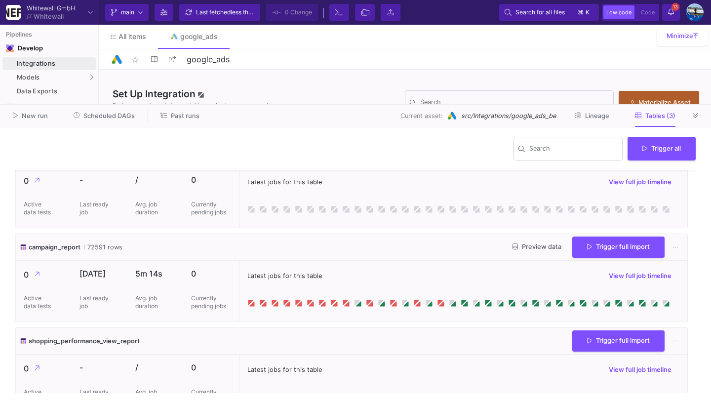
scroll to position [54, 0]
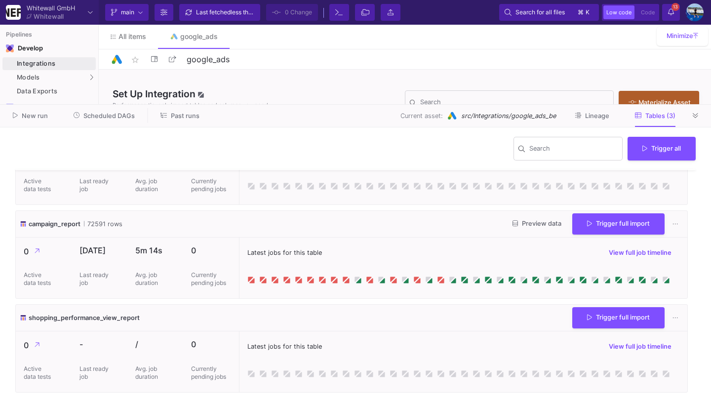
click at [581, 229] on button "Trigger full import" at bounding box center [618, 223] width 92 height 21
click at [698, 110] on button at bounding box center [695, 115] width 15 height 15
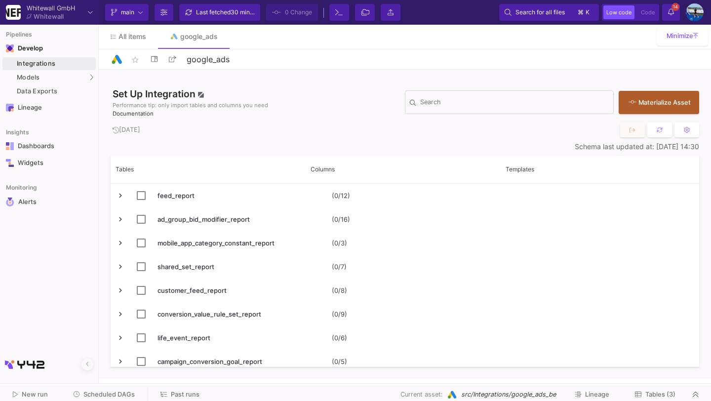
click at [108, 391] on span "Scheduled DAGs" at bounding box center [108, 394] width 51 height 7
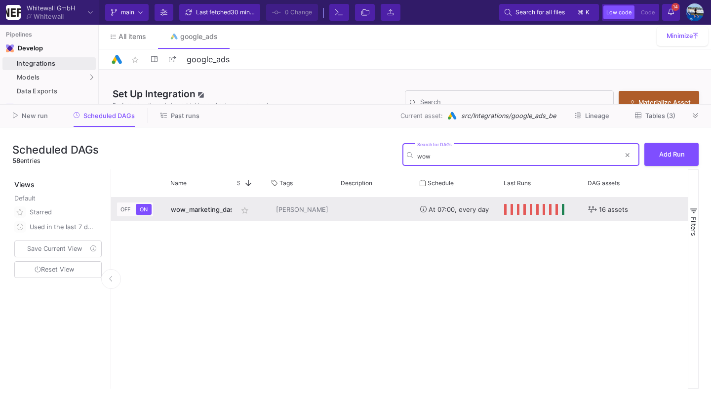
type input "wow"
click at [208, 212] on span "wow_marketing_dashboard" at bounding box center [213, 209] width 84 height 8
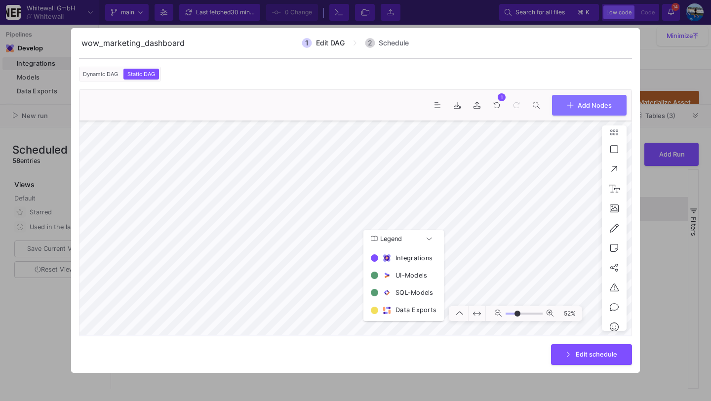
type input "-4"
click at [577, 358] on button "Edit schedule" at bounding box center [591, 353] width 81 height 21
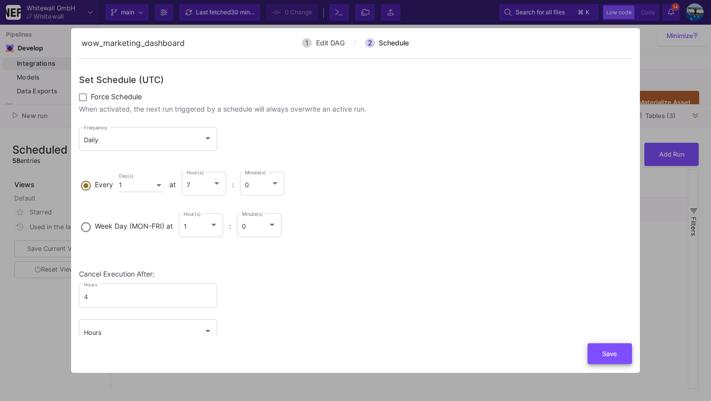
click at [600, 350] on button "Save" at bounding box center [610, 353] width 44 height 21
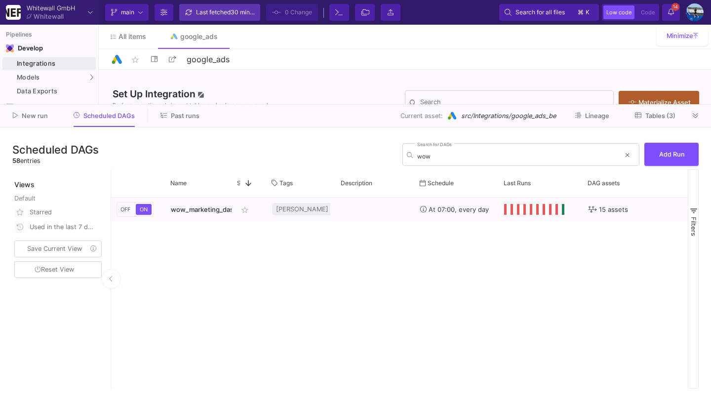
click at [209, 13] on div "Last fetched 30 minutes ago" at bounding box center [225, 12] width 59 height 15
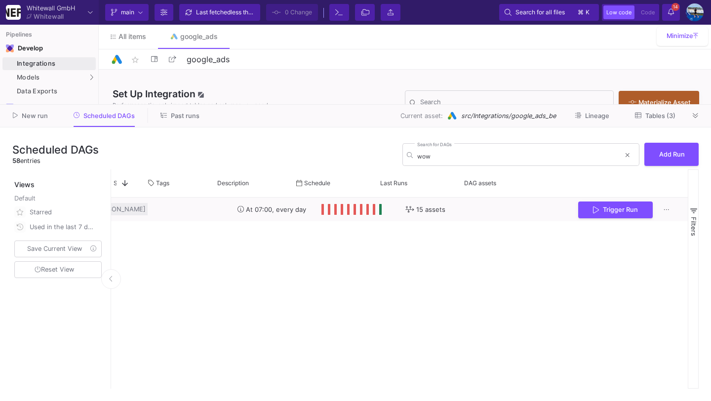
scroll to position [0, 191]
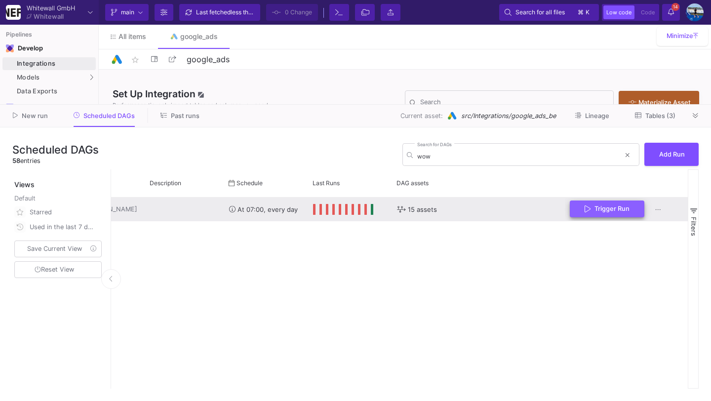
click at [591, 210] on span "Trigger Run" at bounding box center [607, 208] width 45 height 7
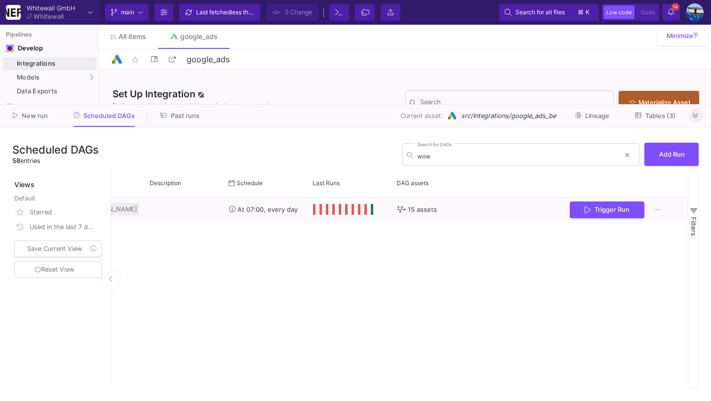
click at [692, 111] on button at bounding box center [695, 115] width 15 height 15
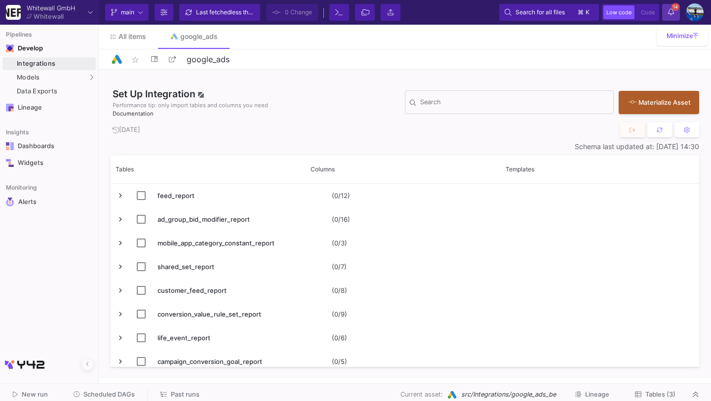
click at [678, 10] on button "14 14 Notifications" at bounding box center [671, 12] width 18 height 17
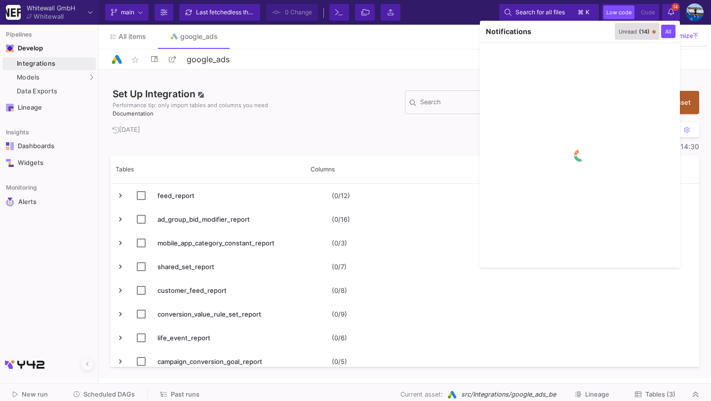
click at [626, 34] on div "Unread (14)" at bounding box center [634, 31] width 31 height 7
click at [602, 28] on span "button" at bounding box center [605, 31] width 6 height 7
click at [669, 9] on div at bounding box center [355, 200] width 711 height 401
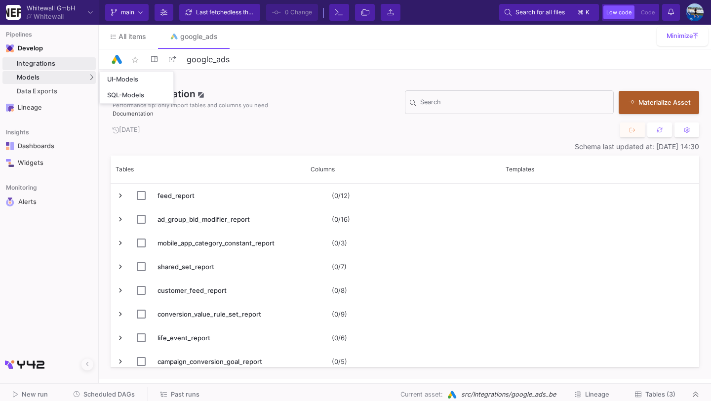
click at [68, 77] on div "Models" at bounding box center [48, 77] width 93 height 13
click at [117, 81] on div "UI-Models" at bounding box center [123, 80] width 32 height 8
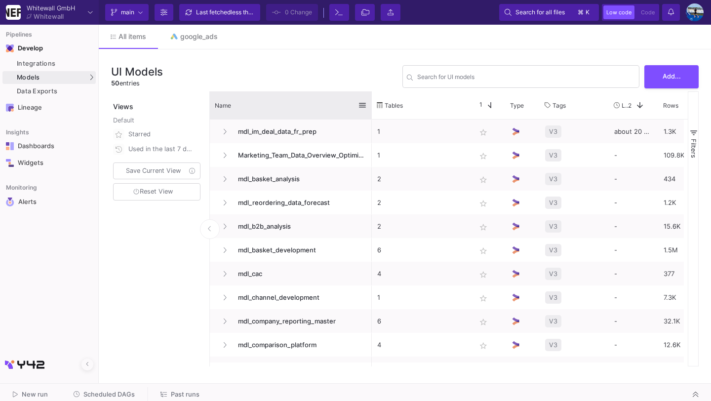
drag, startPoint x: 317, startPoint y: 103, endPoint x: 370, endPoint y: 105, distance: 53.4
click at [370, 105] on div at bounding box center [372, 105] width 4 height 28
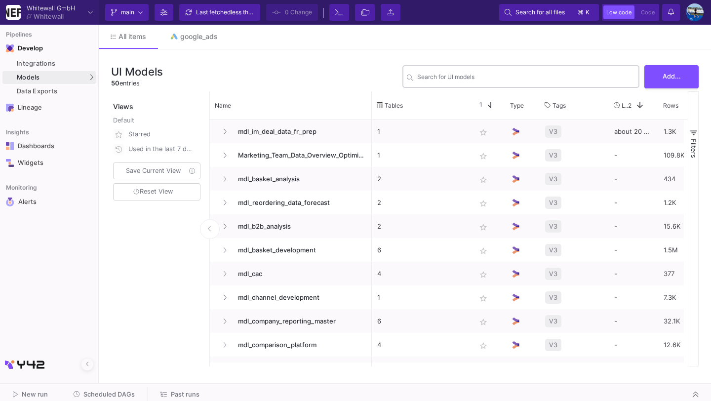
click at [433, 76] on input "Search for UI models" at bounding box center [526, 78] width 218 height 7
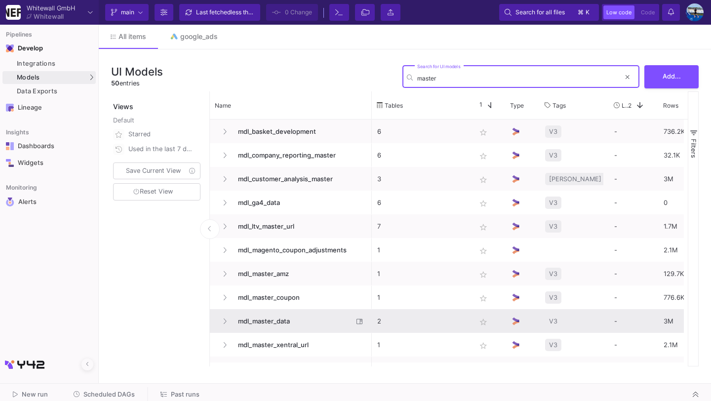
type input "master"
click at [265, 321] on span "mdl_master_data" at bounding box center [292, 321] width 121 height 23
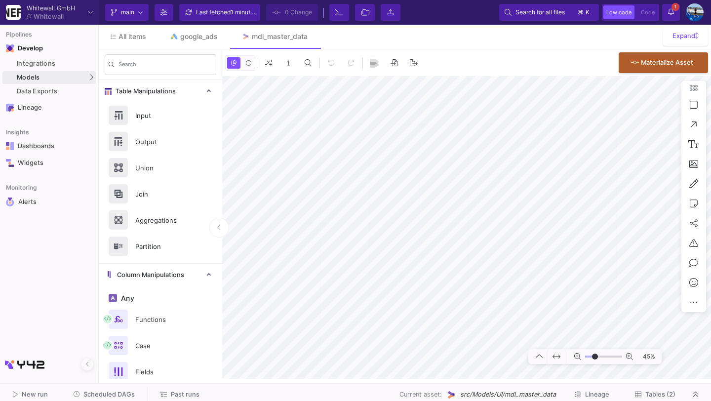
type input "-23"
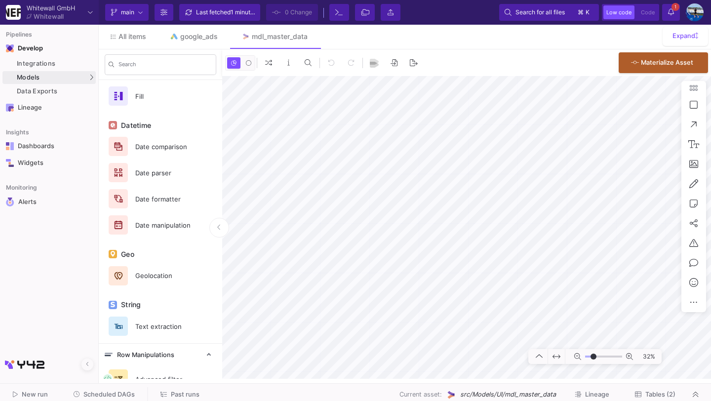
scroll to position [529, 0]
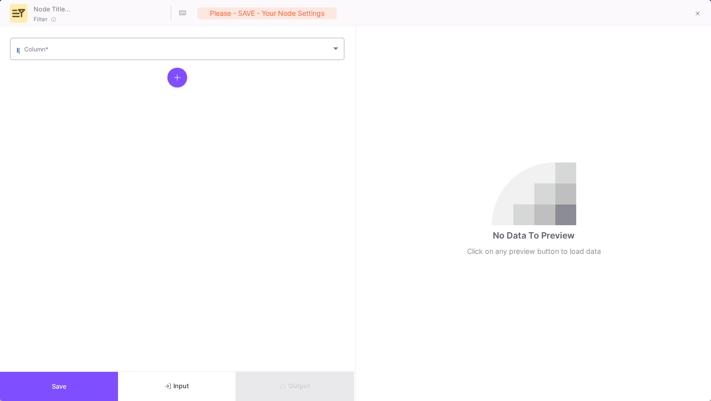
click at [196, 56] on div "Column *" at bounding box center [182, 48] width 316 height 24
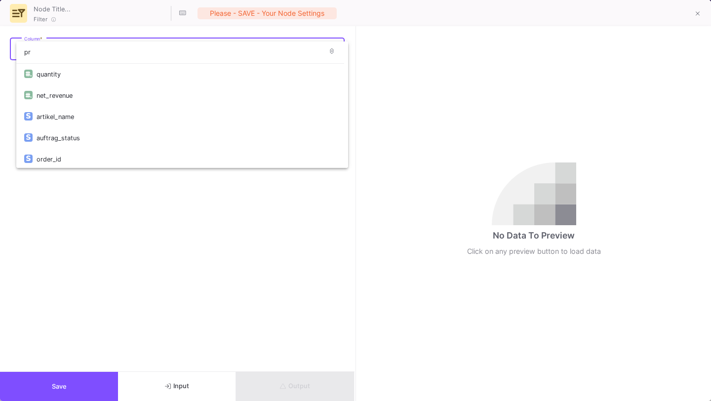
scroll to position [0, 0]
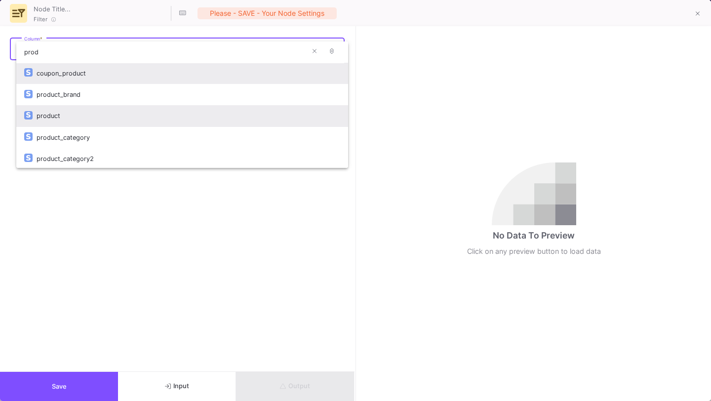
type input "prod"
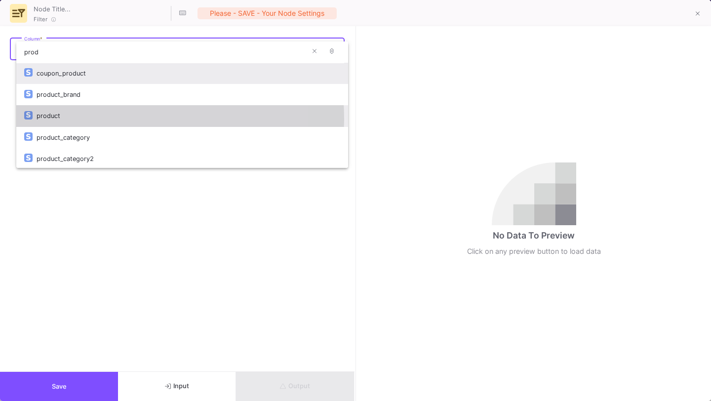
click at [75, 119] on div "product" at bounding box center [189, 115] width 304 height 21
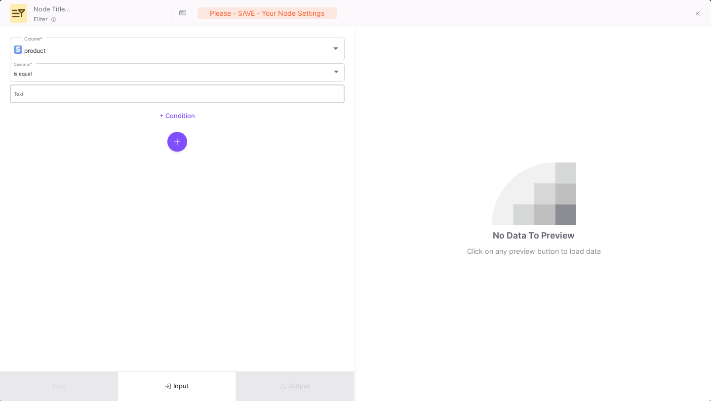
click at [117, 92] on input "Text" at bounding box center [177, 95] width 327 height 6
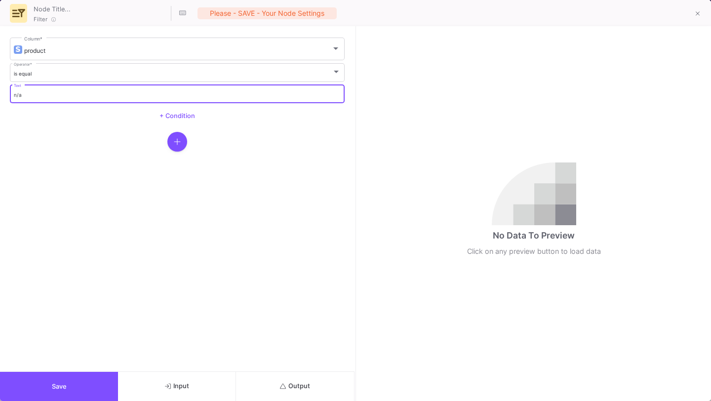
type input "n/a"
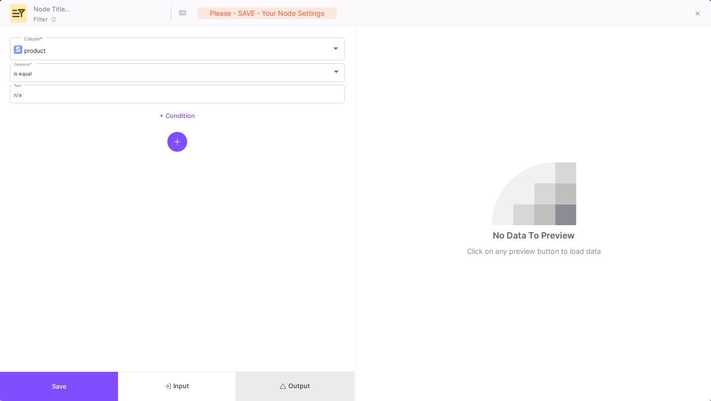
click at [271, 383] on button "Output" at bounding box center [295, 386] width 118 height 29
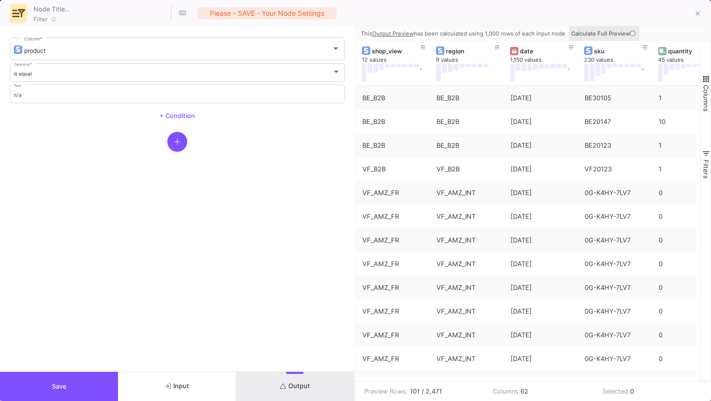
click at [631, 34] on icon at bounding box center [632, 33] width 5 height 5
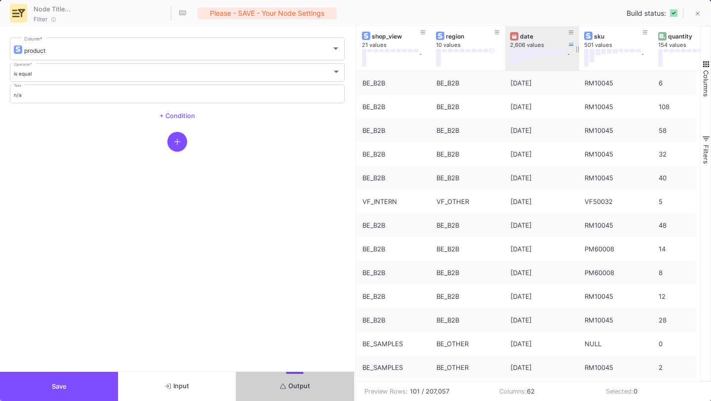
click at [522, 36] on div "date" at bounding box center [544, 36] width 49 height 7
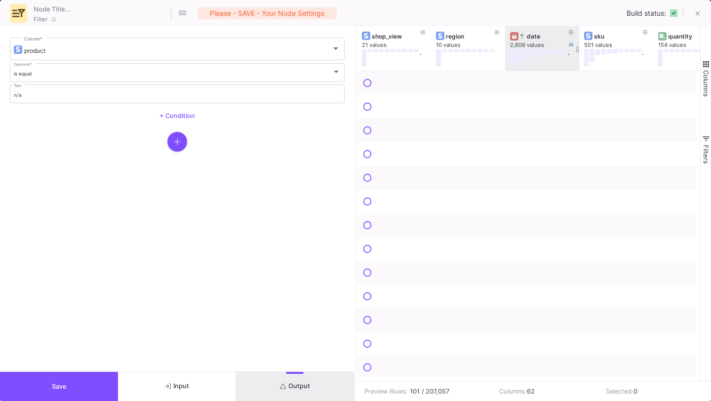
click at [521, 36] on icon at bounding box center [522, 36] width 4 height 5
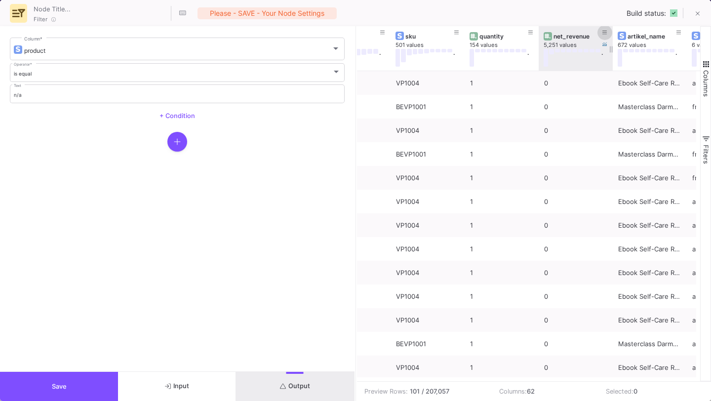
click at [605, 34] on icon at bounding box center [604, 32] width 5 height 5
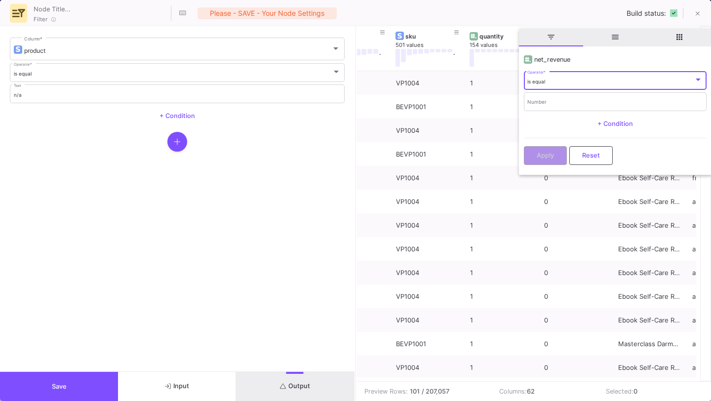
click at [571, 85] on div "is equal Operator *" at bounding box center [614, 80] width 175 height 20
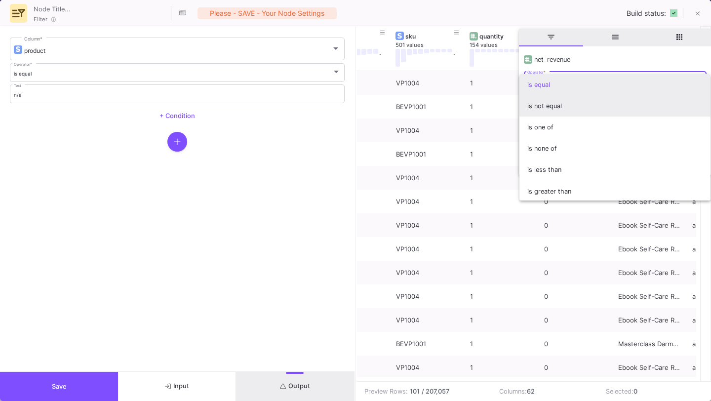
click at [564, 111] on span "is not equal" at bounding box center [614, 105] width 175 height 21
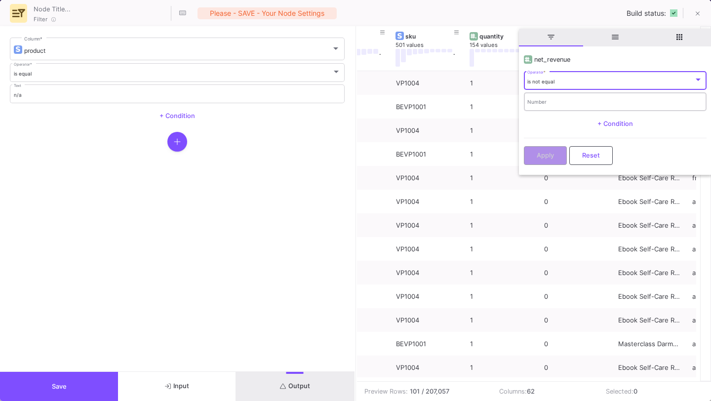
click at [562, 102] on input "Number" at bounding box center [614, 103] width 175 height 6
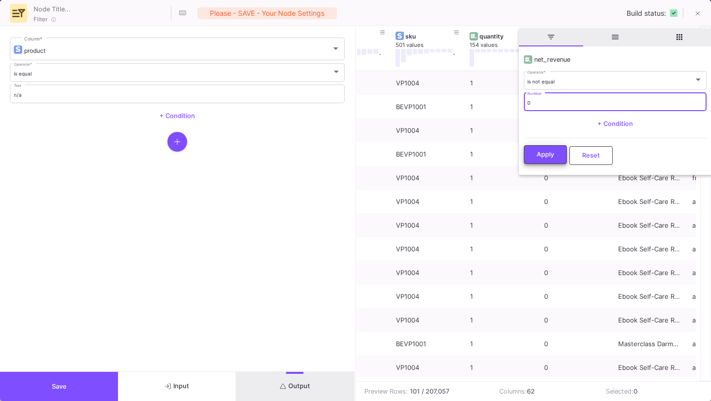
type input "0"
click at [545, 154] on span "Apply" at bounding box center [545, 154] width 17 height 7
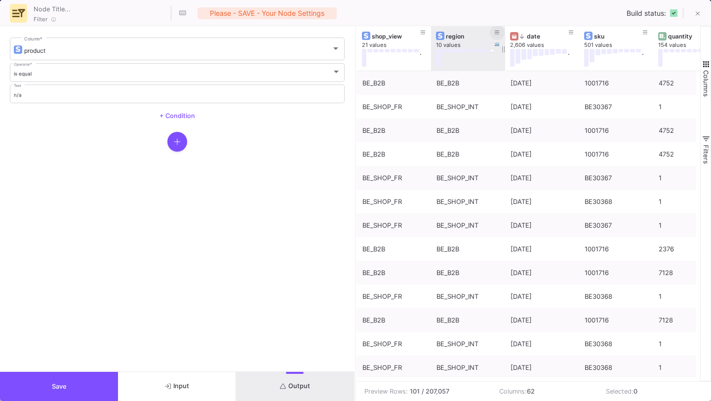
click at [498, 32] on icon at bounding box center [497, 33] width 5 height 4
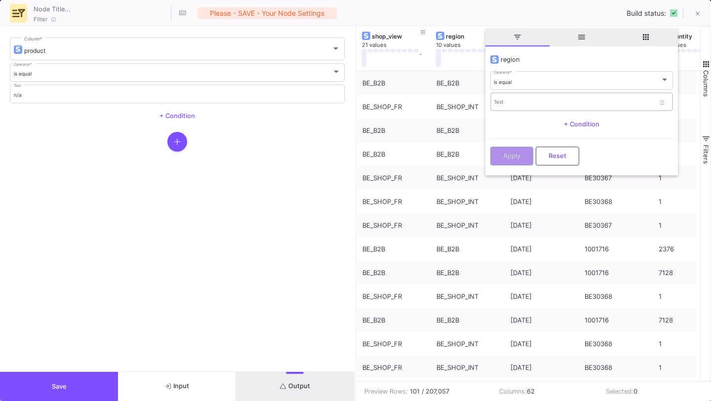
click at [508, 95] on div "Text" at bounding box center [574, 101] width 160 height 20
click at [507, 79] on span "is equal" at bounding box center [503, 82] width 18 height 6
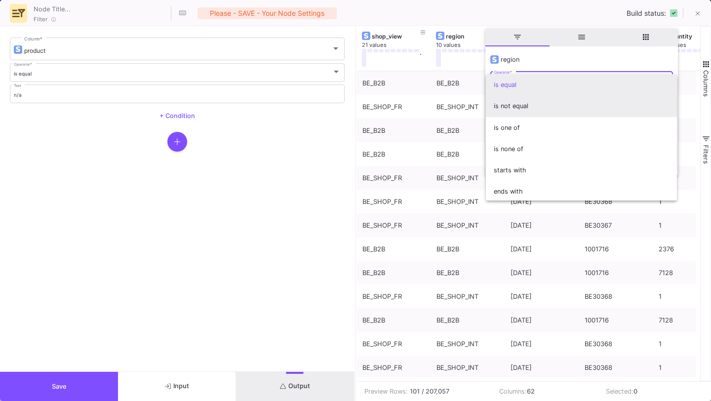
click at [509, 106] on span "is not equal" at bounding box center [581, 105] width 175 height 21
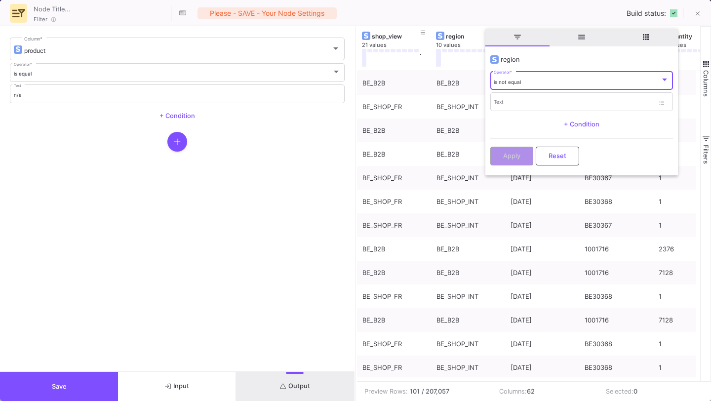
click at [509, 106] on div "Text" at bounding box center [574, 101] width 160 height 20
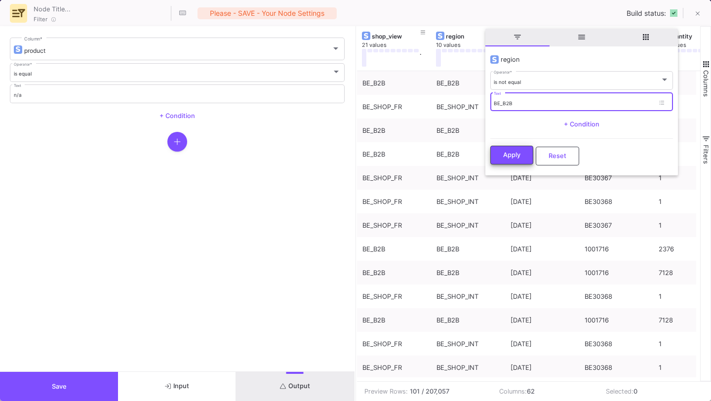
type input "BE_B2B"
click at [510, 152] on span "Apply" at bounding box center [511, 154] width 17 height 7
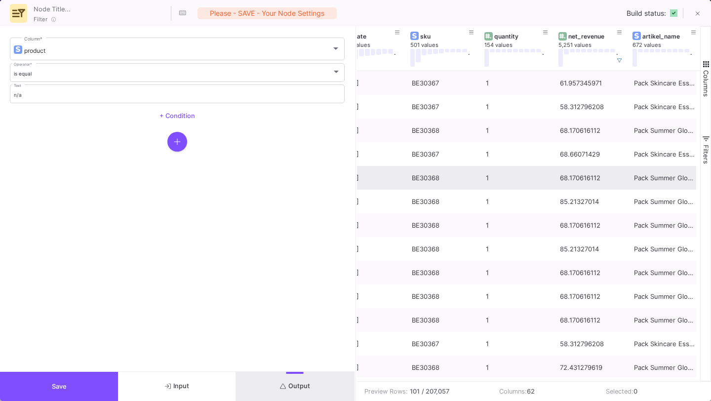
scroll to position [0, 170]
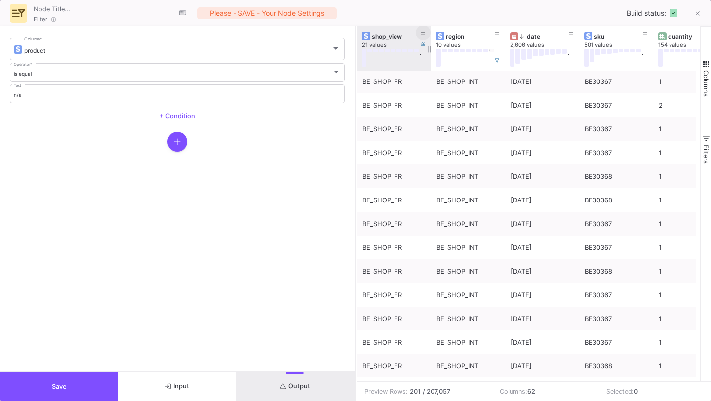
click at [425, 32] on icon at bounding box center [423, 32] width 5 height 5
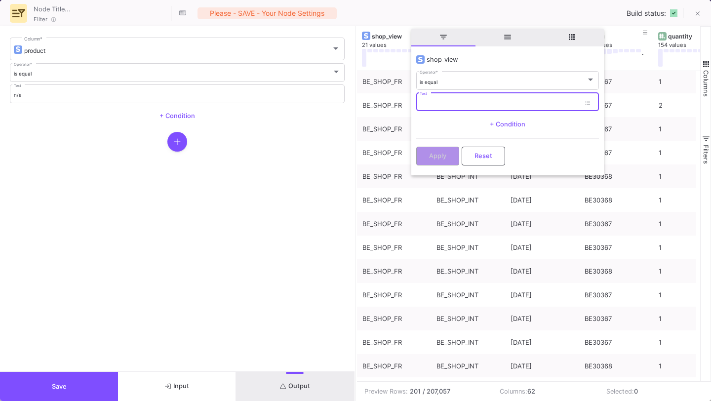
click at [426, 101] on input "Text" at bounding box center [500, 103] width 160 height 6
type input "BE_SHOP_DE"
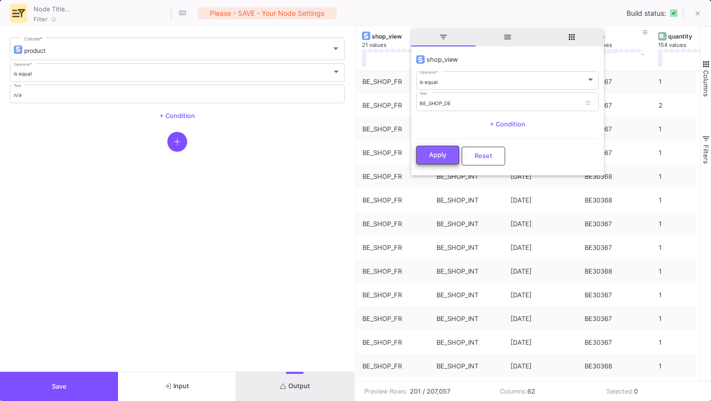
click at [432, 151] on span "Apply" at bounding box center [437, 154] width 17 height 7
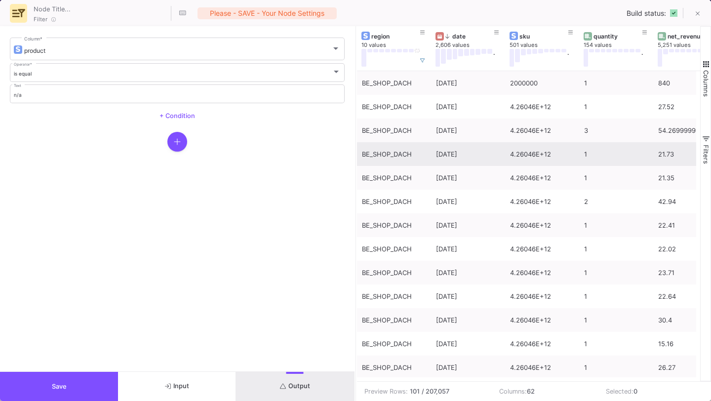
scroll to position [0, 90]
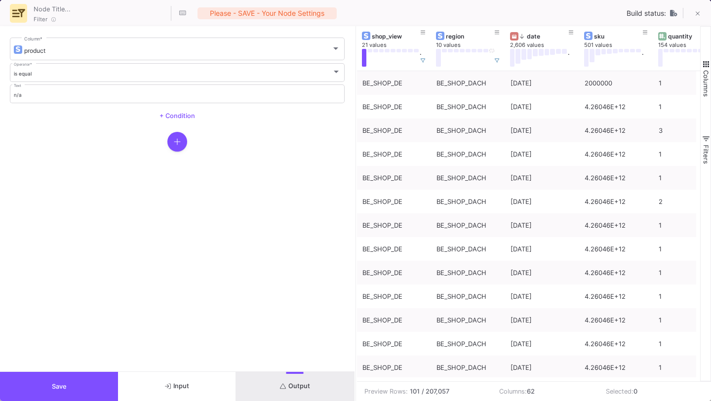
click at [28, 394] on button "Save" at bounding box center [59, 386] width 118 height 29
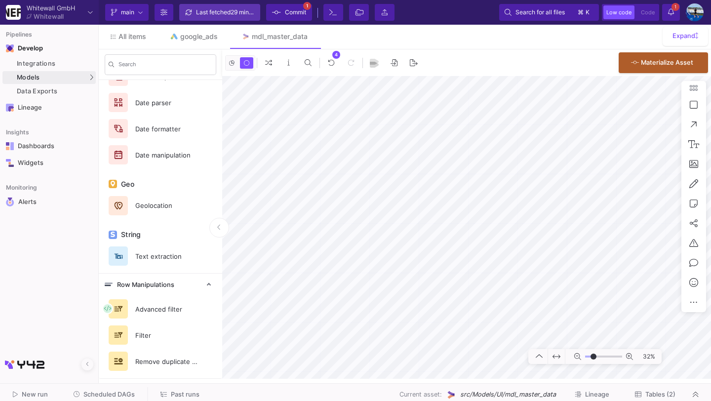
click at [218, 8] on div "Last fetched 29 minutes ago" at bounding box center [225, 12] width 59 height 15
click at [283, 14] on span "Commit" at bounding box center [289, 12] width 34 height 15
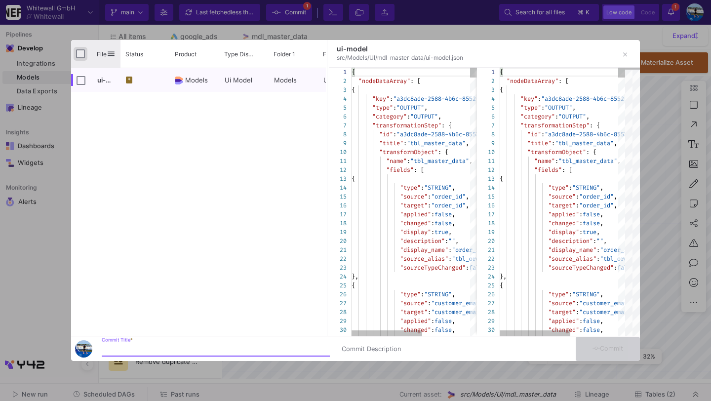
click at [81, 53] on input "Press Space to toggle all rows selection (unchecked)" at bounding box center [80, 53] width 9 height 9
checkbox input "true"
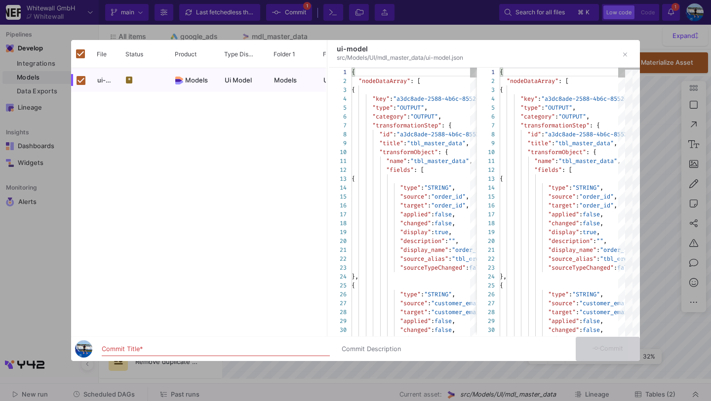
click at [131, 351] on input "Commit Title *" at bounding box center [216, 349] width 228 height 8
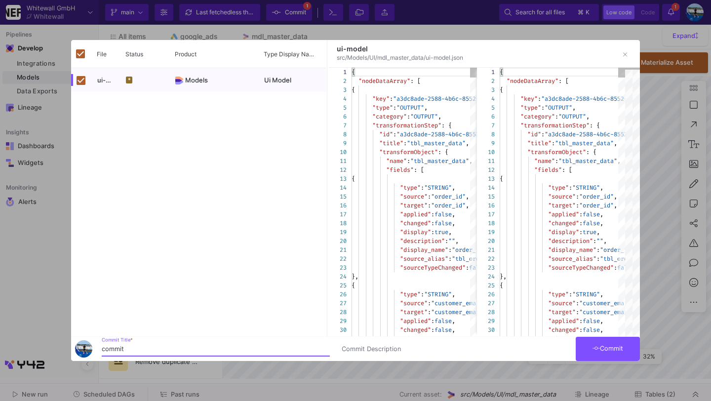
type input "commit"
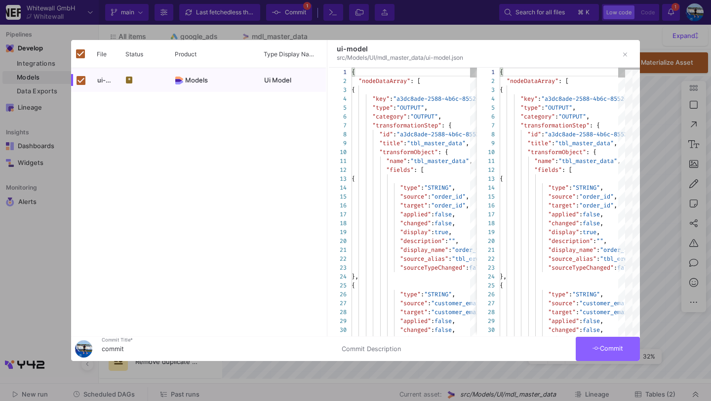
click at [610, 346] on span "Commit" at bounding box center [607, 348] width 31 height 7
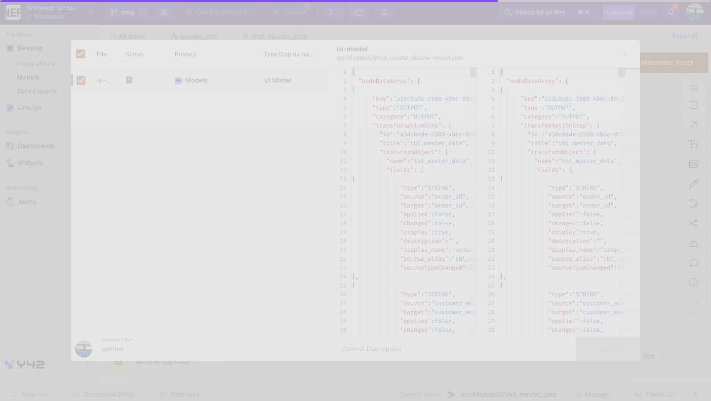
checkbox input "false"
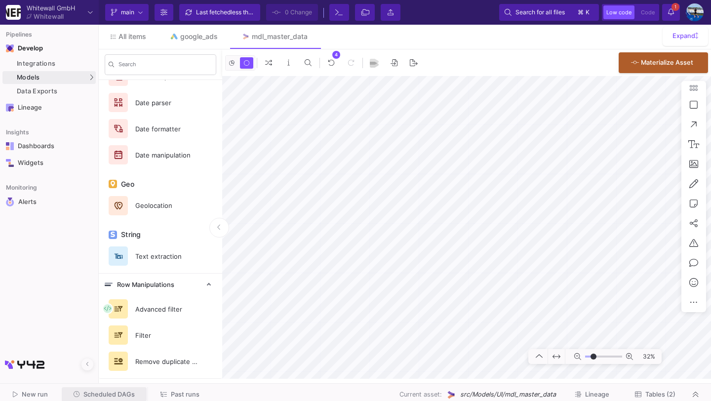
click at [100, 388] on button "Scheduled DAGs" at bounding box center [104, 394] width 85 height 15
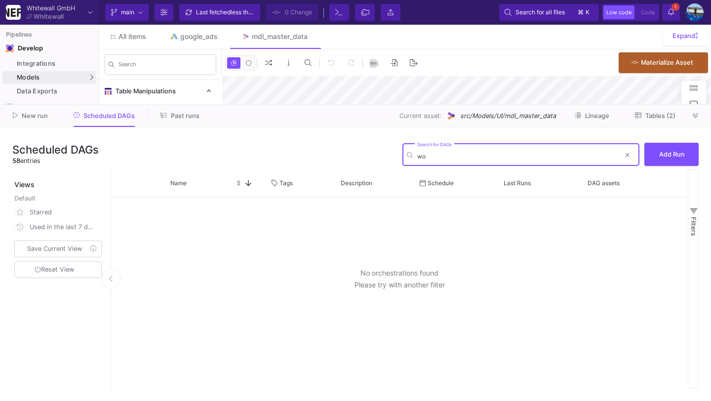
type input "wow"
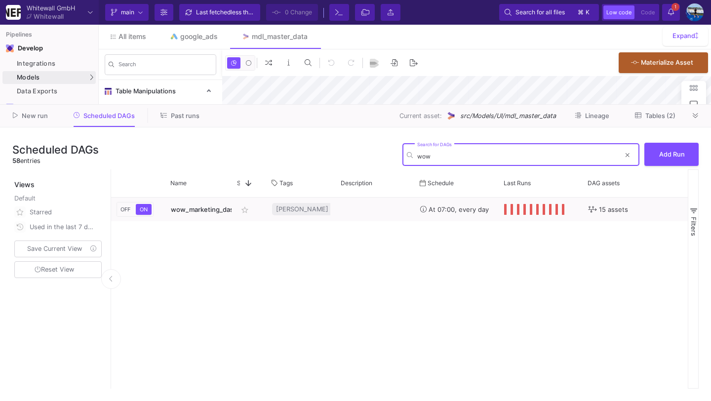
type input "-39"
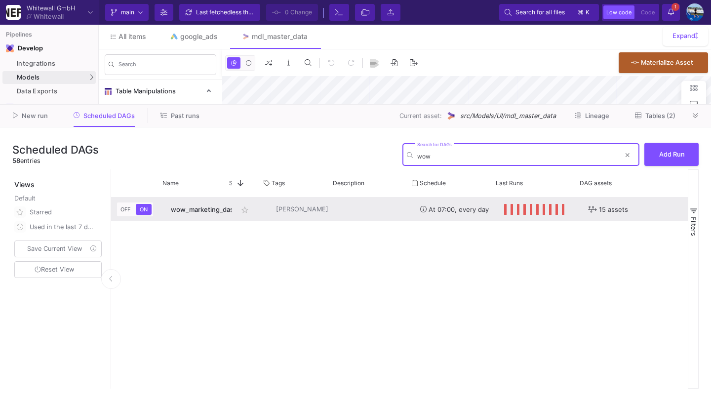
scroll to position [0, 13]
type input "wow"
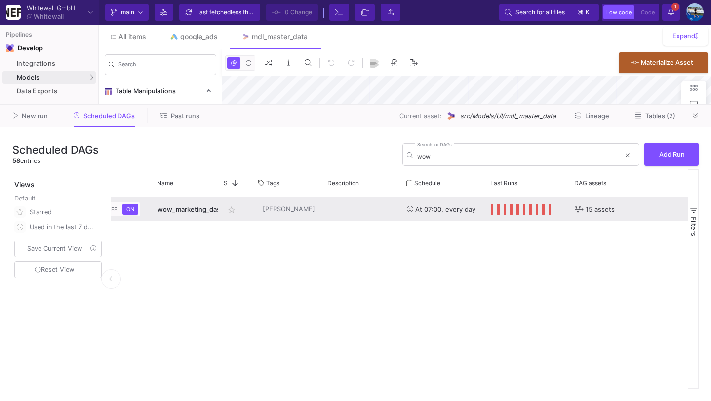
click at [201, 207] on span "wow_marketing_dashboard" at bounding box center [199, 209] width 84 height 8
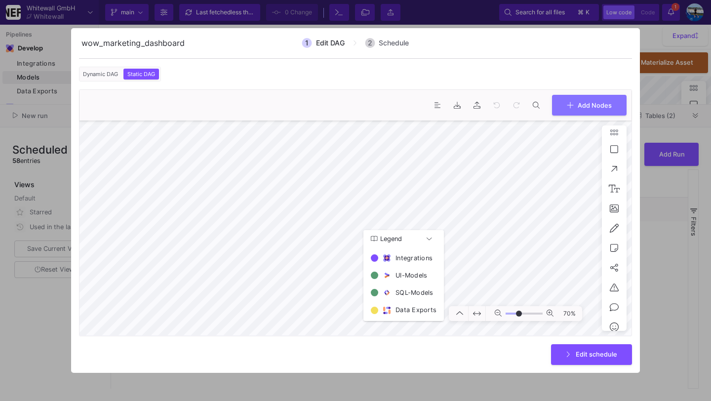
type input "-13"
click at [668, 289] on div at bounding box center [355, 200] width 711 height 401
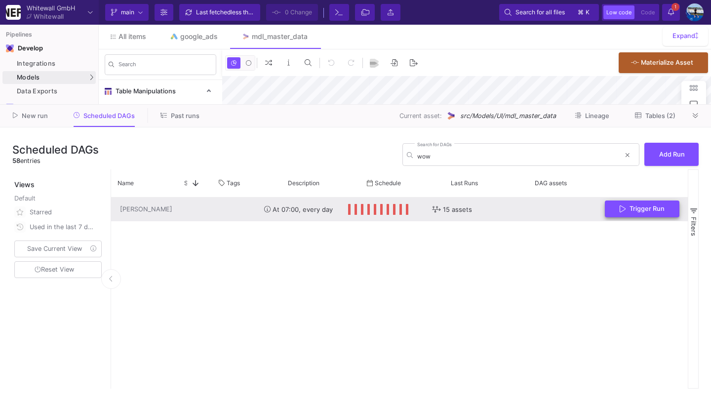
scroll to position [0, 177]
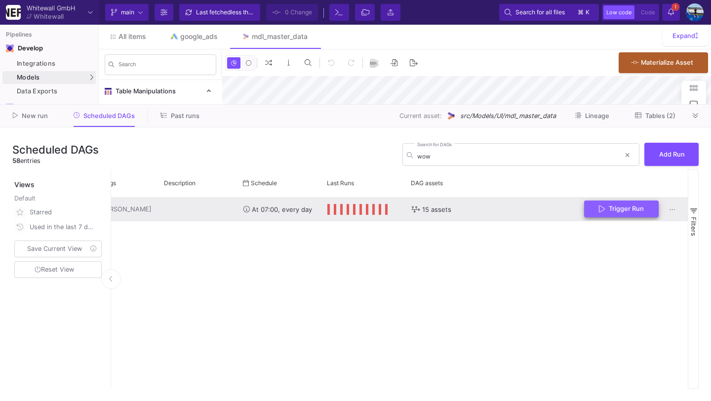
click at [622, 206] on span "Trigger Run" at bounding box center [626, 208] width 35 height 7
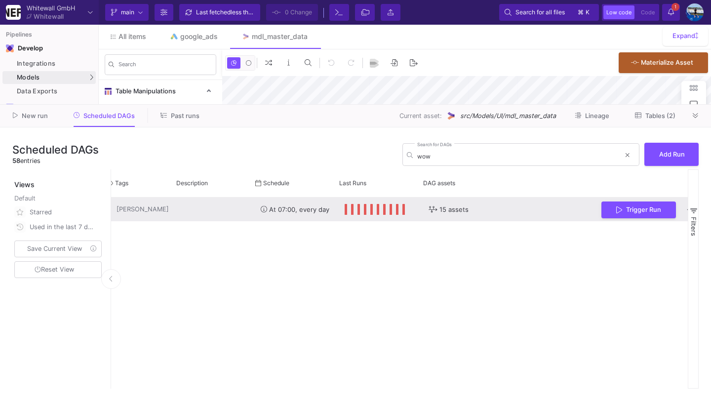
scroll to position [0, 187]
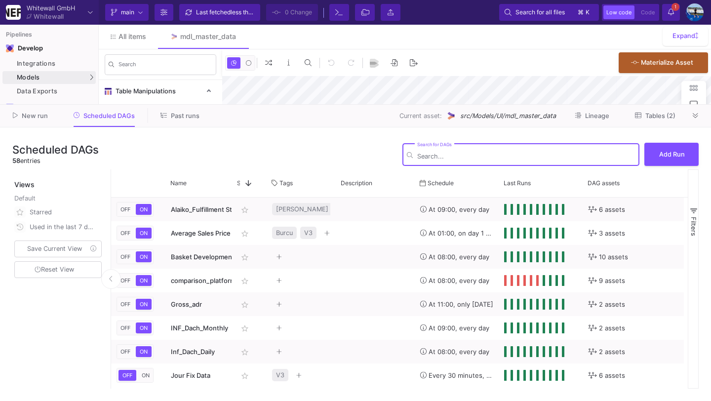
type input "-39"
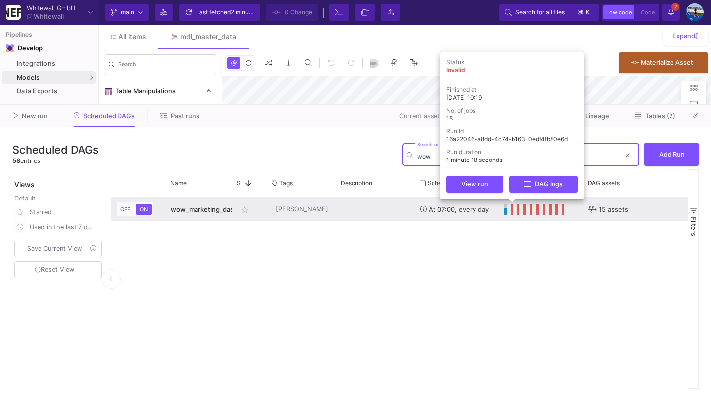
type input "wow"
click at [512, 209] on span "Press SPACE to select this row." at bounding box center [511, 209] width 3 height 11
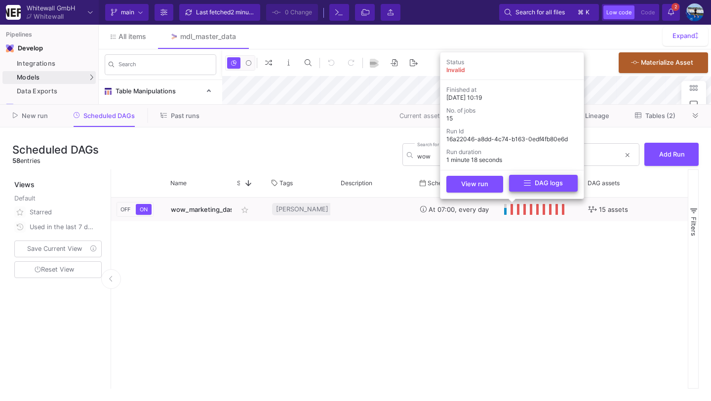
click at [532, 181] on span "DAG logs" at bounding box center [543, 182] width 39 height 7
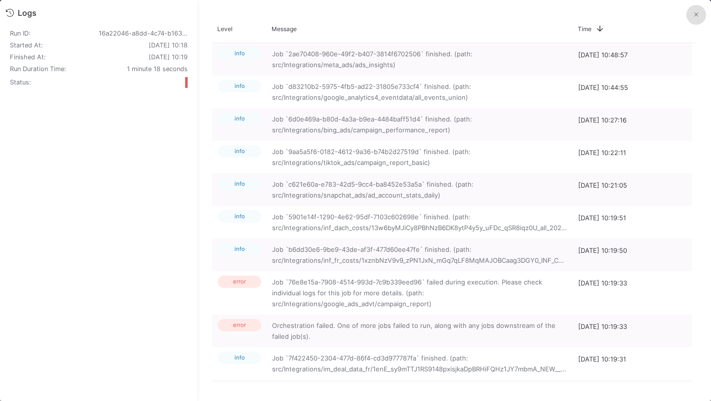
click at [694, 15] on icon at bounding box center [696, 14] width 4 height 6
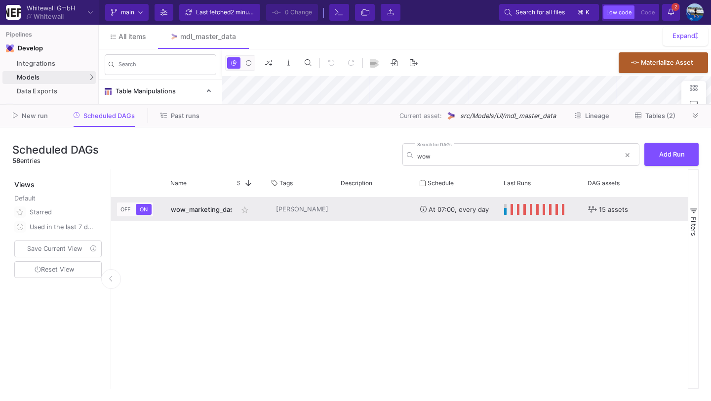
click at [196, 202] on div "wow_marketing_dashboard" at bounding box center [199, 209] width 56 height 23
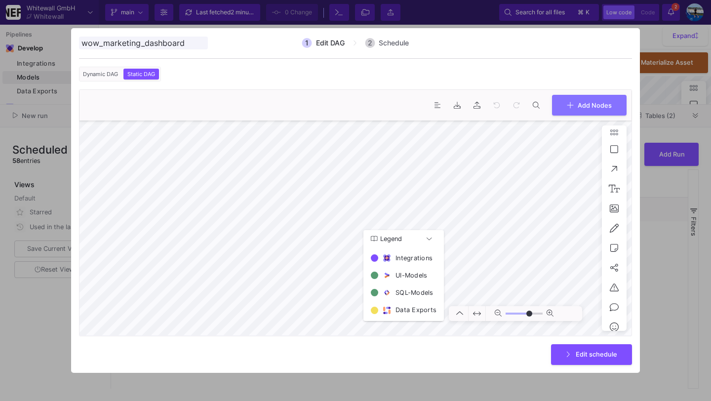
type input "0"
click at [603, 355] on span "Edit schedule" at bounding box center [596, 353] width 41 height 7
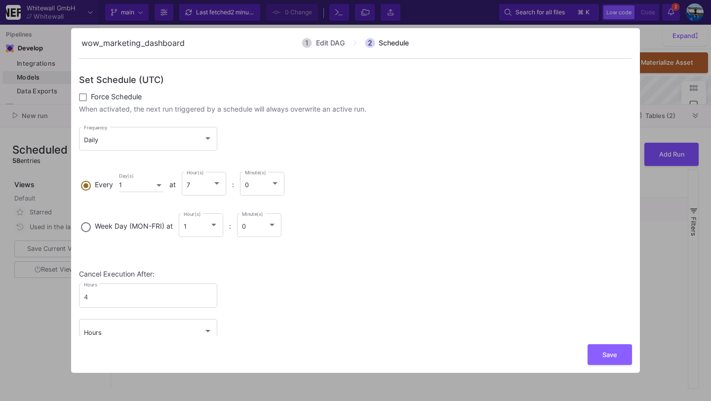
click at [603, 355] on span "Save" at bounding box center [609, 354] width 15 height 7
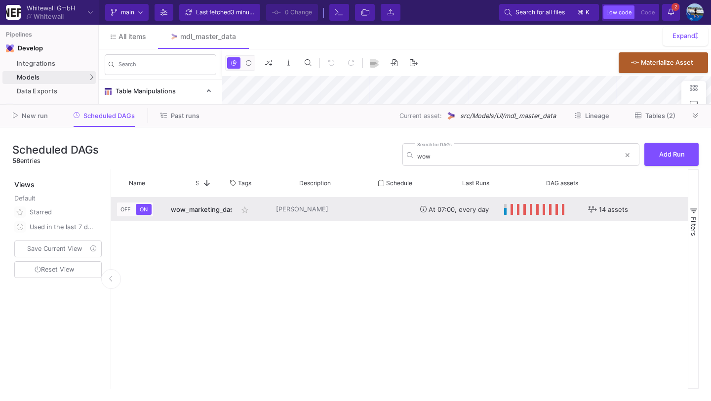
scroll to position [0, 169]
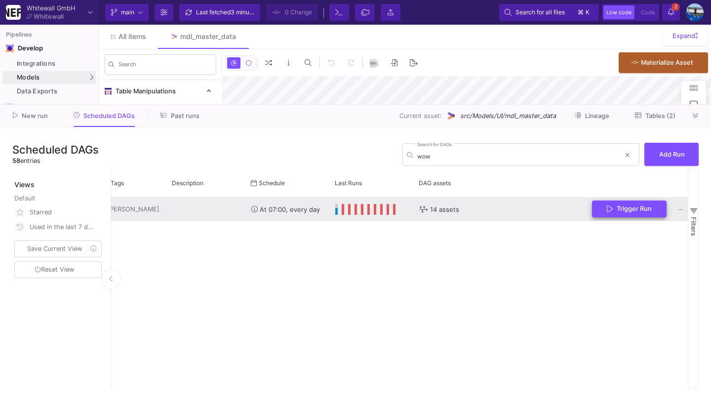
click at [625, 202] on button "Trigger Run" at bounding box center [629, 208] width 75 height 17
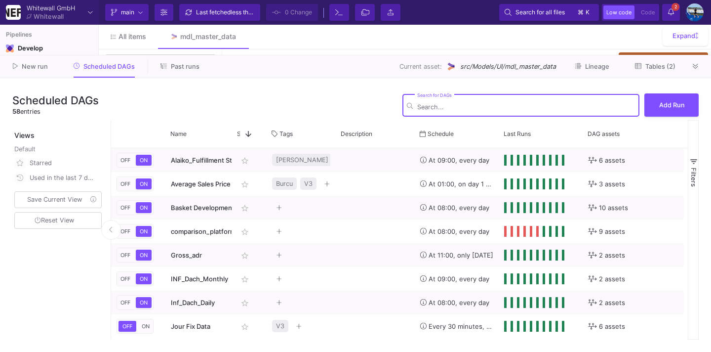
type input "-39"
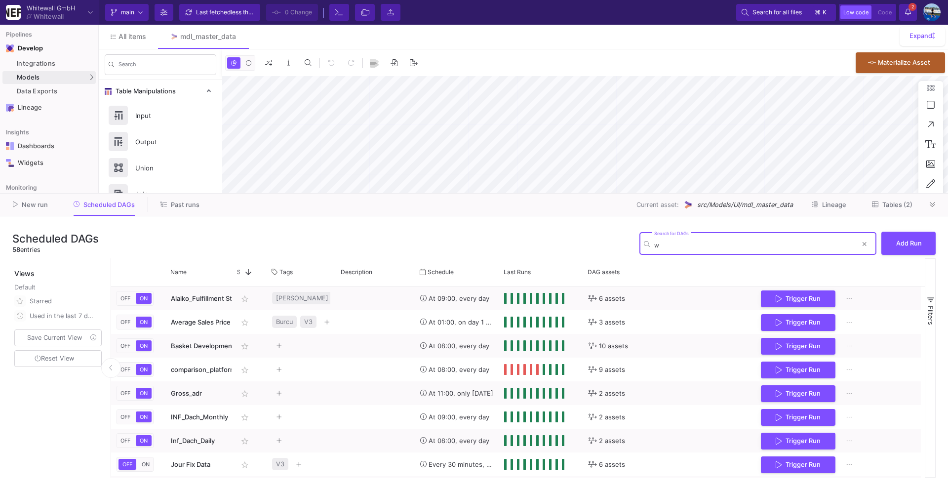
type input "wo"
type input "-31"
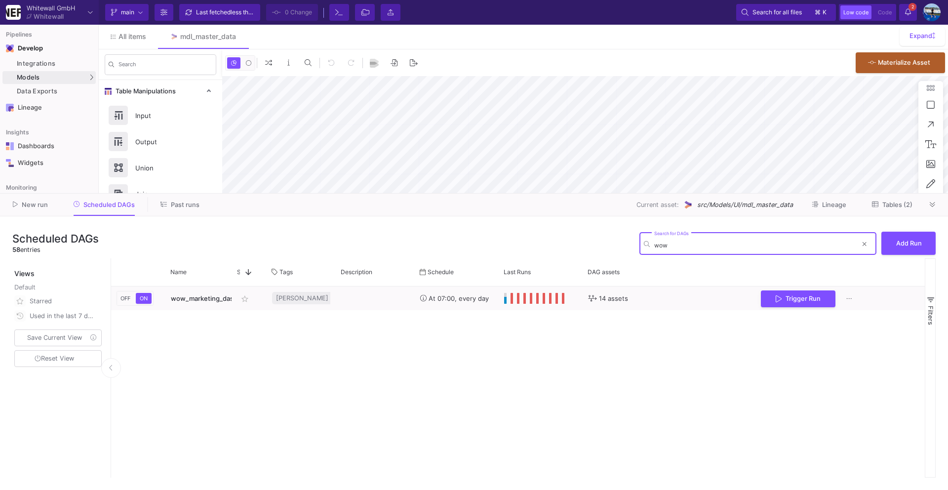
type input "wow"
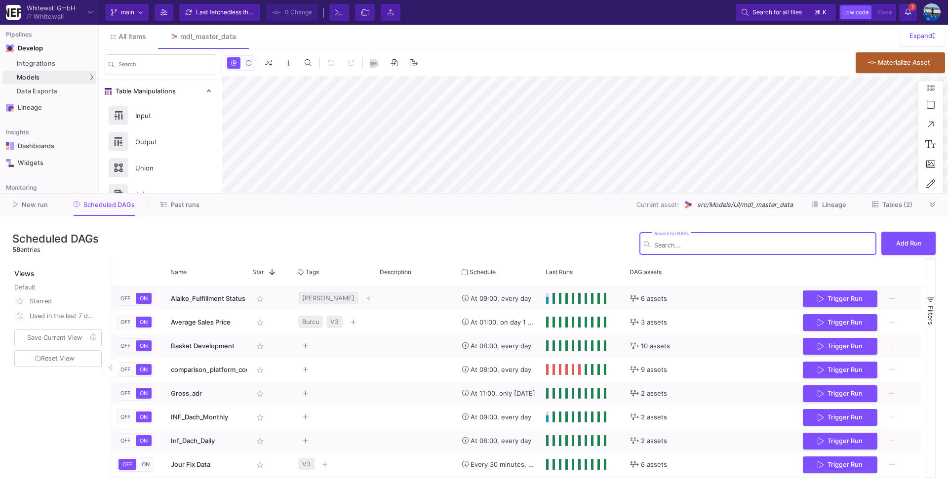
type input "0"
type input "wow"
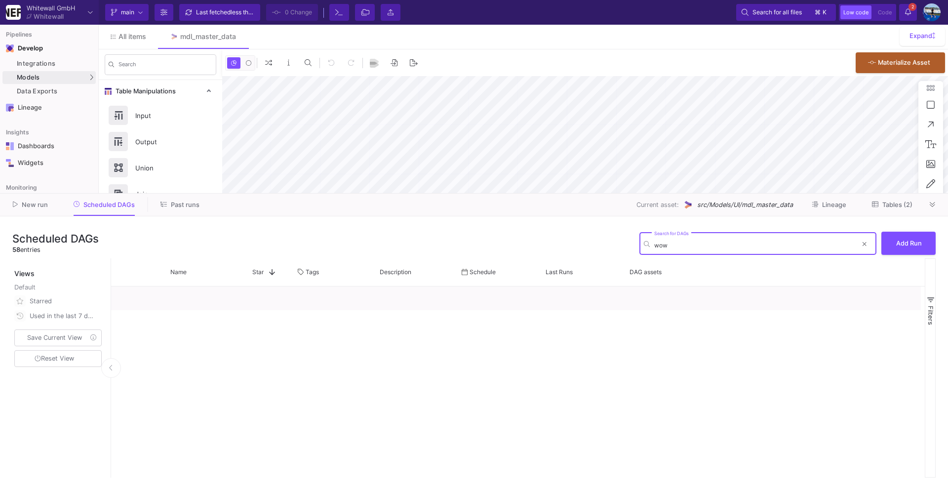
type input "-31"
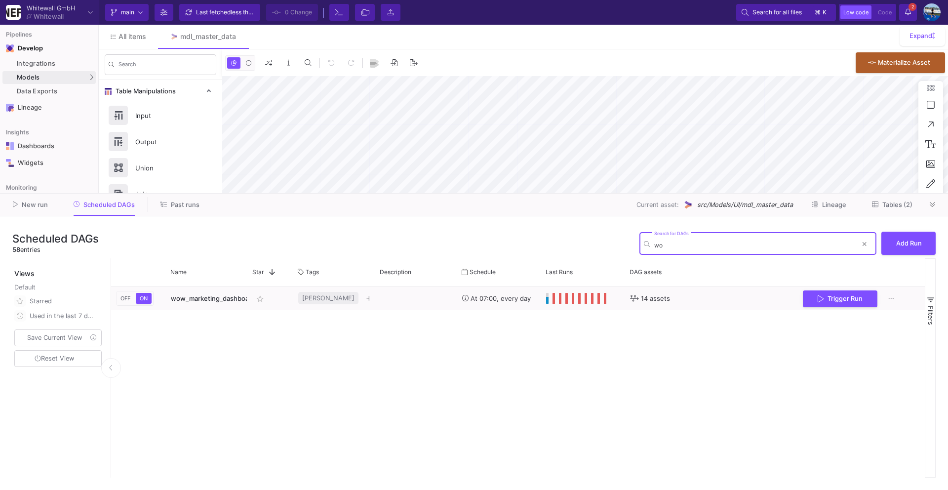
type input "w"
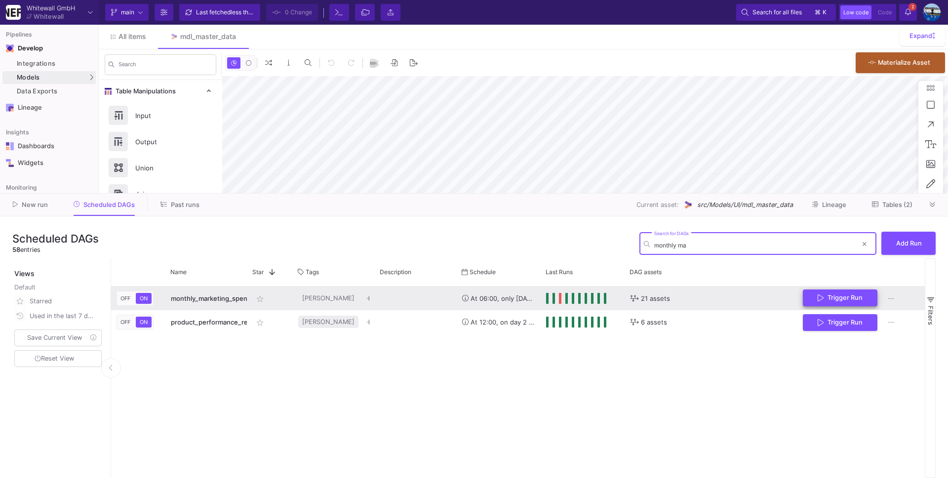
type input "monthly ma"
click at [834, 299] on span "Trigger Run" at bounding box center [844, 297] width 35 height 7
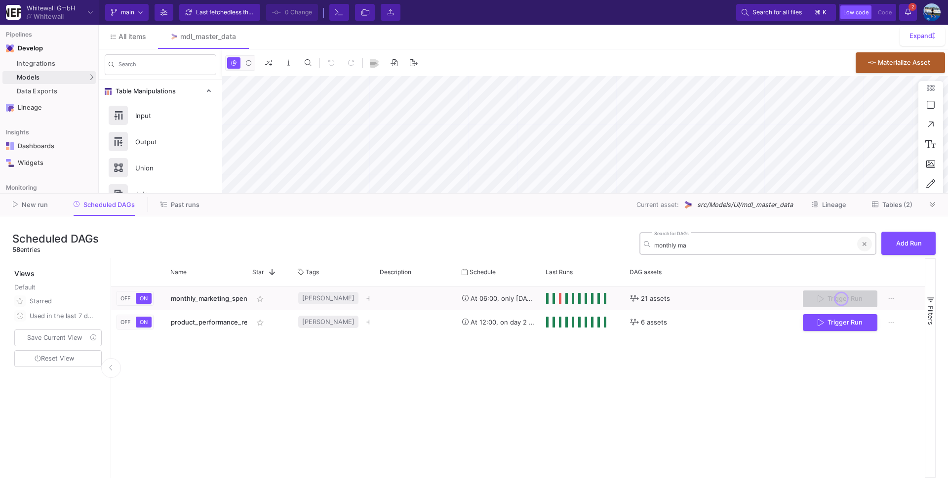
click at [863, 242] on icon at bounding box center [865, 244] width 4 height 4
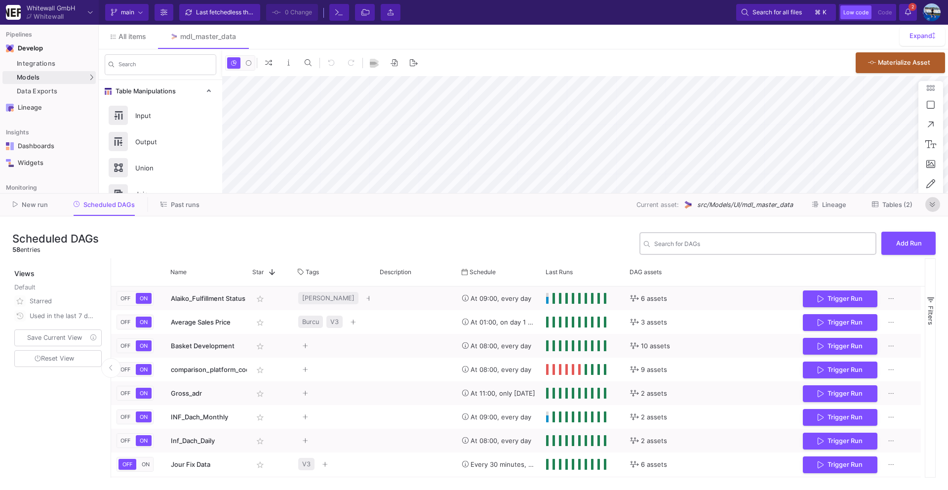
click at [933, 203] on icon at bounding box center [932, 204] width 5 height 6
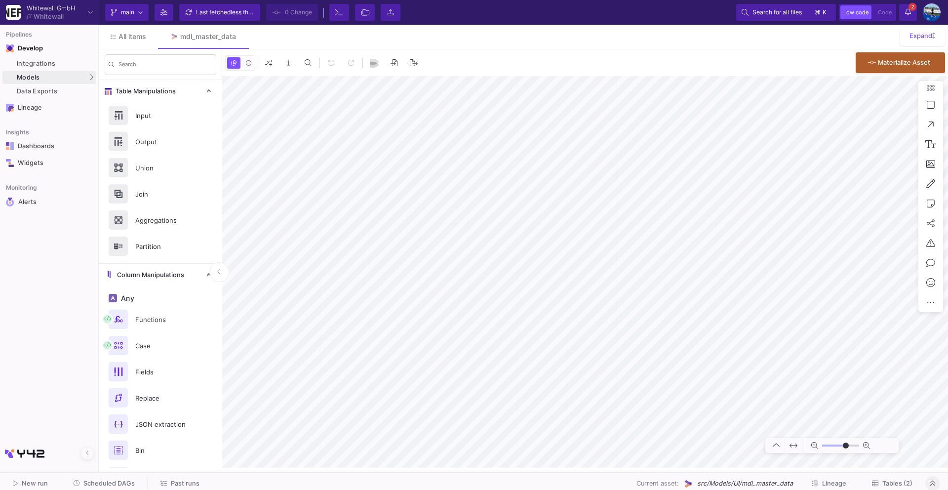
type input "-31"
click at [121, 479] on span "Scheduled DAGs" at bounding box center [108, 482] width 51 height 7
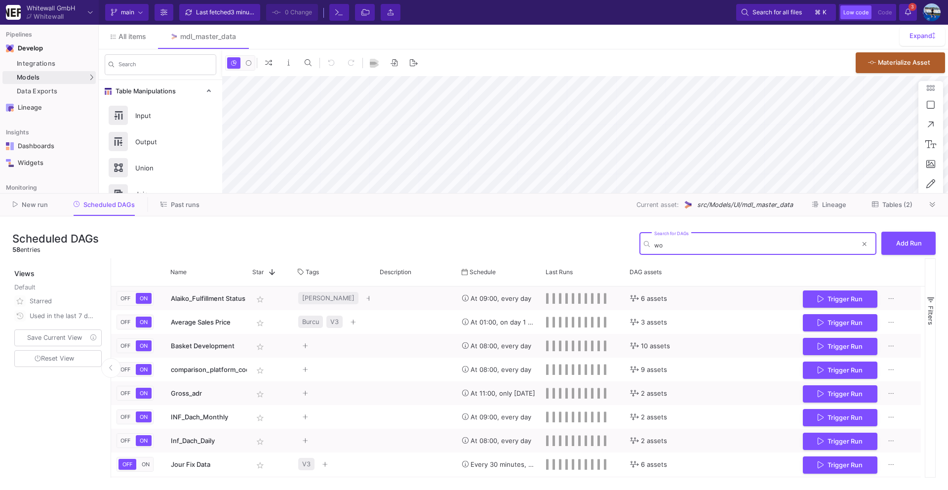
type input "wow"
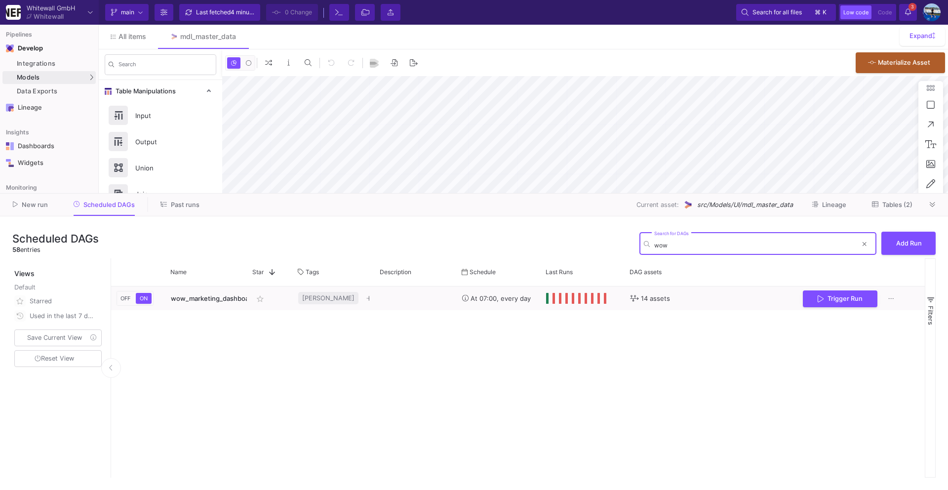
type input "-31"
type input "wow"
click at [869, 237] on div at bounding box center [864, 243] width 15 height 15
click at [861, 247] on button at bounding box center [864, 243] width 15 height 15
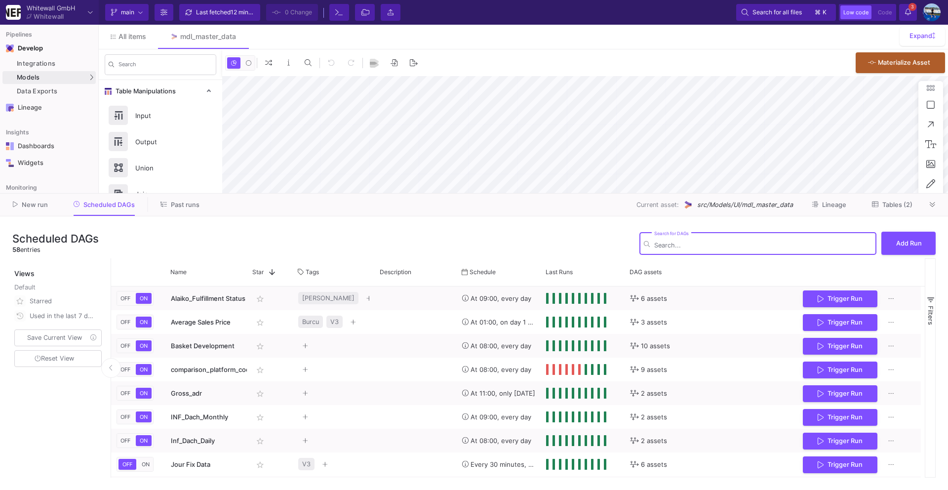
click at [653, 244] on div at bounding box center [649, 243] width 10 height 7
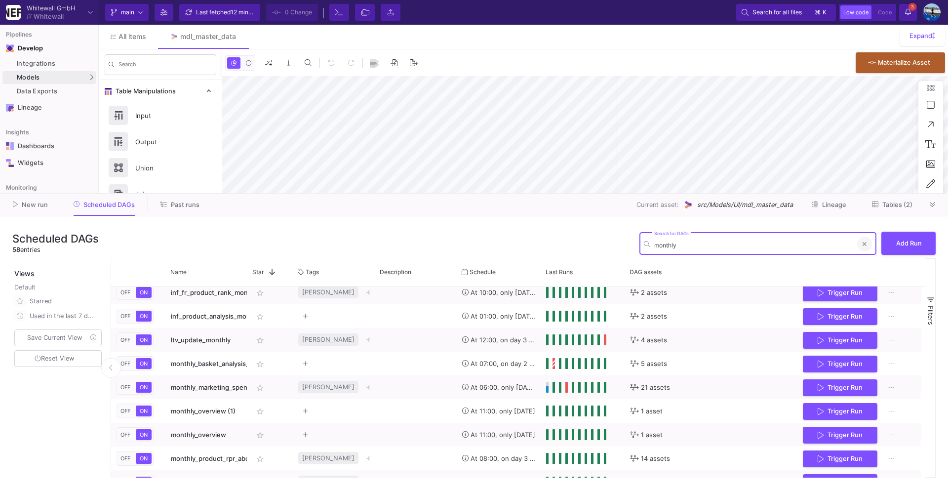
type input "monthly"
click at [863, 246] on icon at bounding box center [865, 244] width 4 height 6
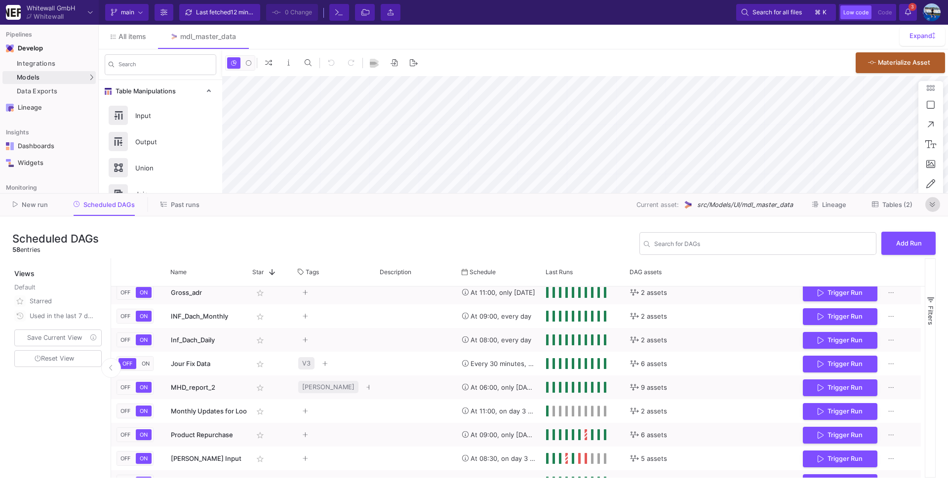
click at [932, 211] on button at bounding box center [932, 204] width 15 height 15
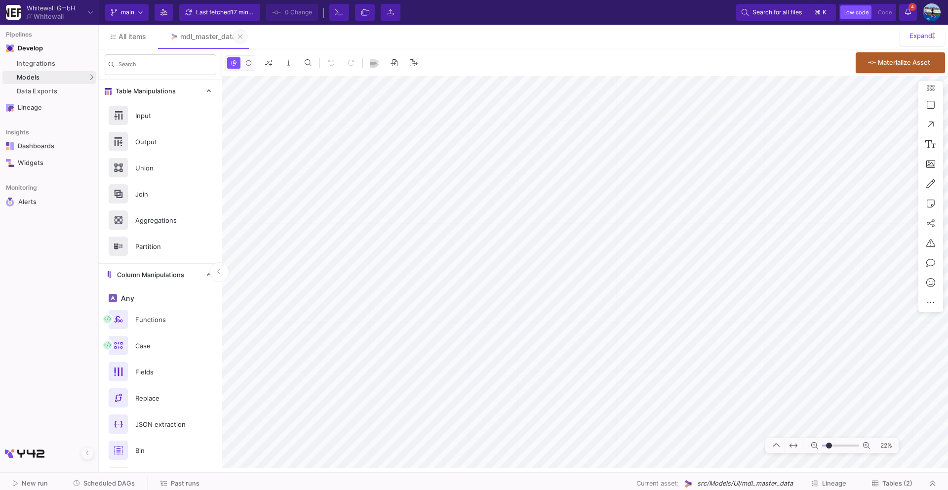
click at [238, 39] on icon at bounding box center [240, 36] width 4 height 7
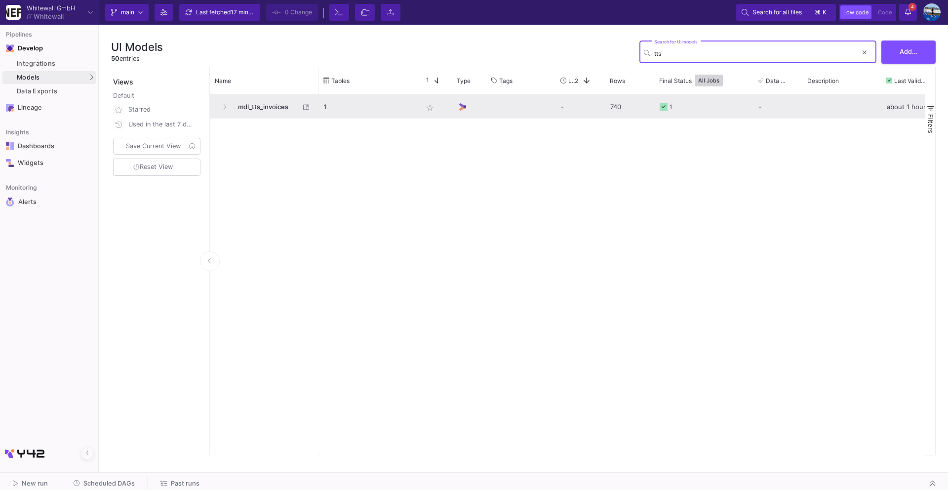
type input "tts"
click at [270, 107] on span "mdl_tts_invoices" at bounding box center [266, 106] width 68 height 23
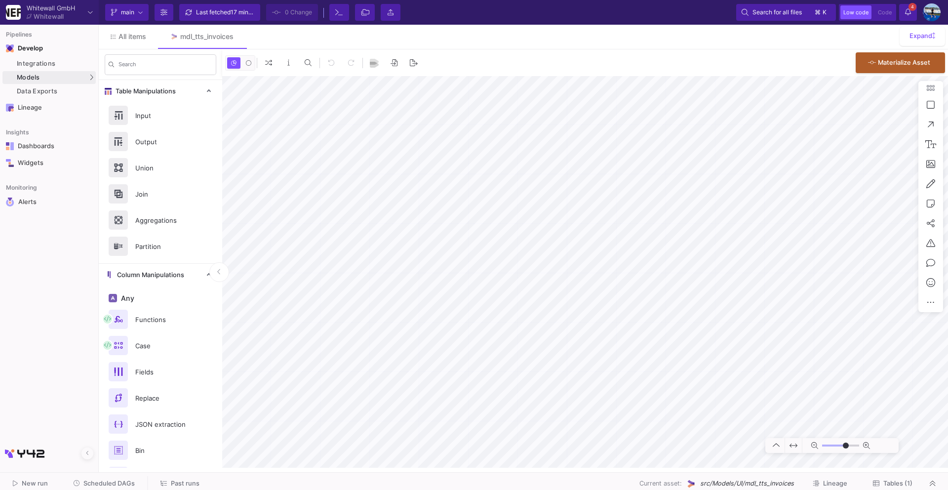
type input "0"
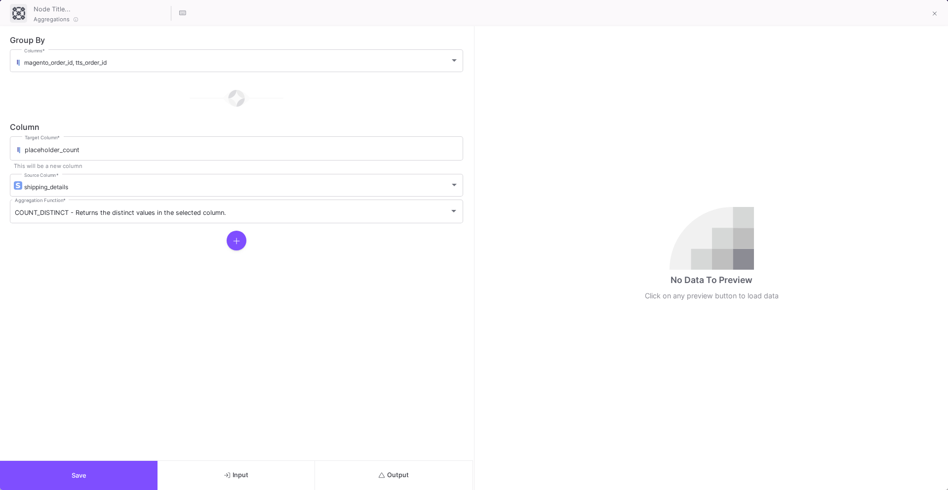
click at [393, 467] on button "Output" at bounding box center [393, 475] width 157 height 29
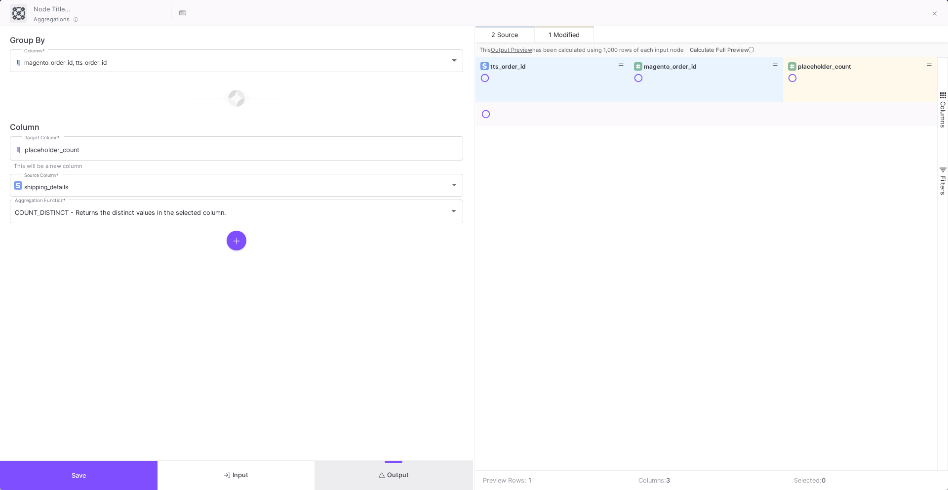
click at [751, 48] on icon at bounding box center [750, 49] width 5 height 5
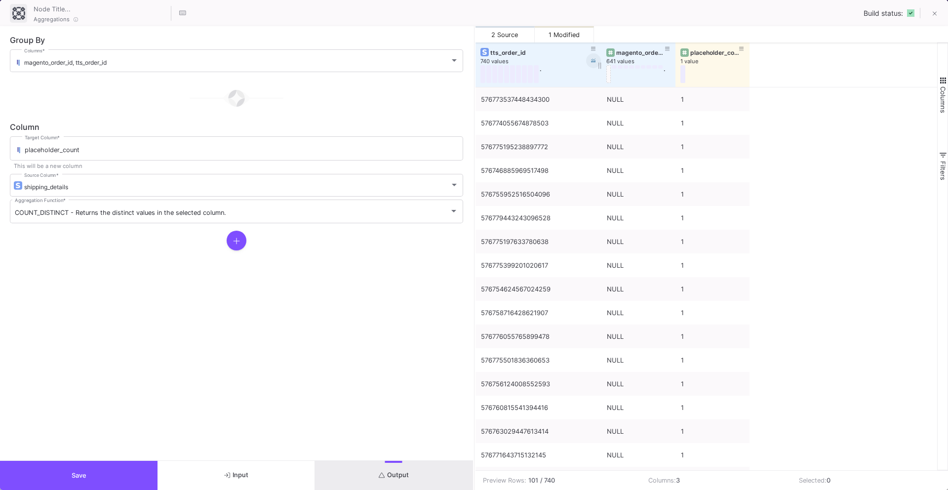
drag, startPoint x: 547, startPoint y: 62, endPoint x: 598, endPoint y: 61, distance: 51.8
click at [598, 61] on div "tts_order_id 740 values ." at bounding box center [538, 64] width 126 height 44
click at [594, 50] on icon at bounding box center [593, 49] width 5 height 4
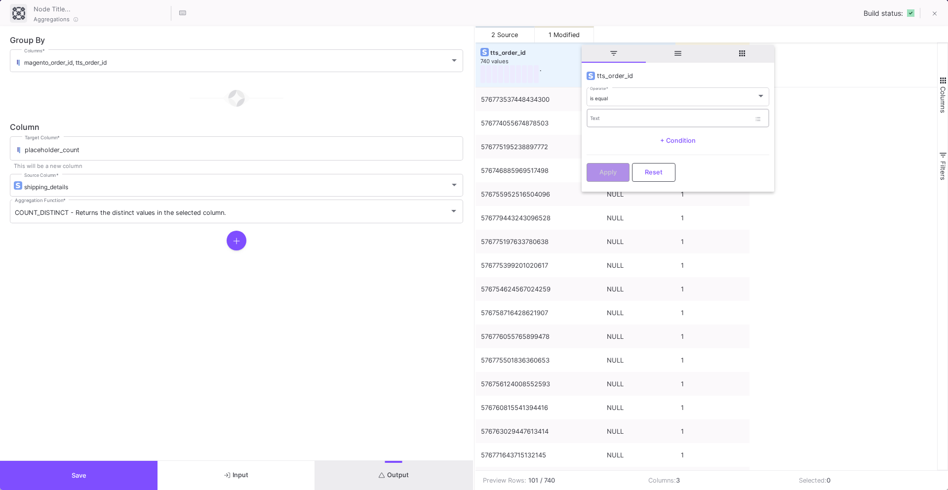
click at [605, 115] on div "Text" at bounding box center [670, 118] width 160 height 20
paste input "576774188038986127"
type input "576774188038986127"
click at [602, 176] on button "Apply" at bounding box center [608, 171] width 43 height 19
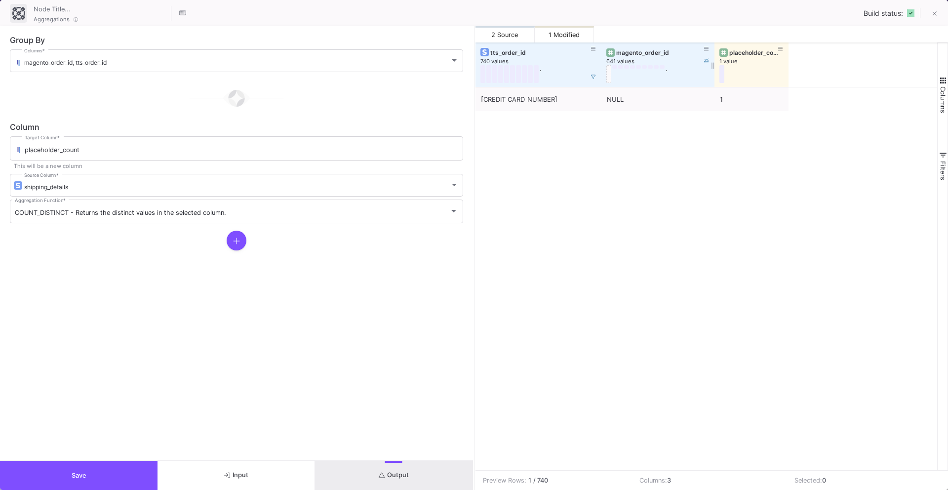
drag, startPoint x: 674, startPoint y: 65, endPoint x: 745, endPoint y: 65, distance: 71.1
click at [716, 65] on div at bounding box center [714, 64] width 4 height 44
click at [142, 483] on button "Save" at bounding box center [78, 475] width 157 height 29
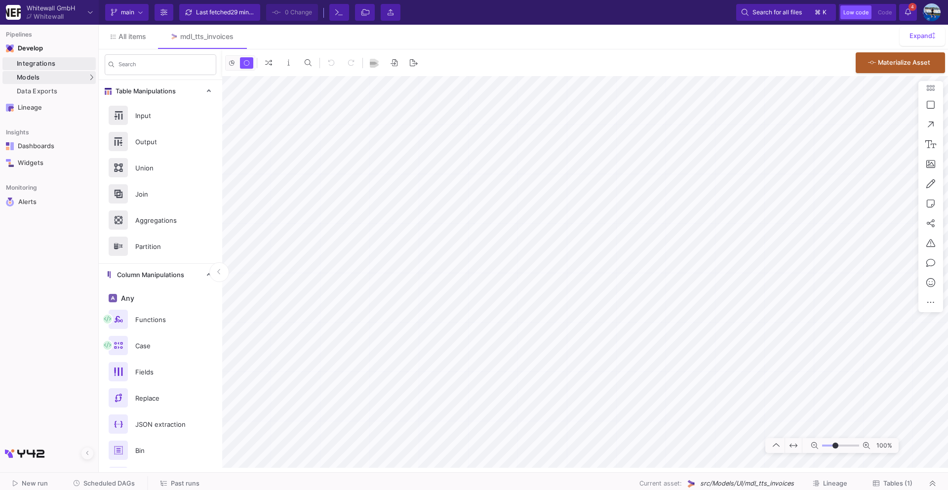
click at [40, 62] on div "Integrations" at bounding box center [55, 64] width 77 height 8
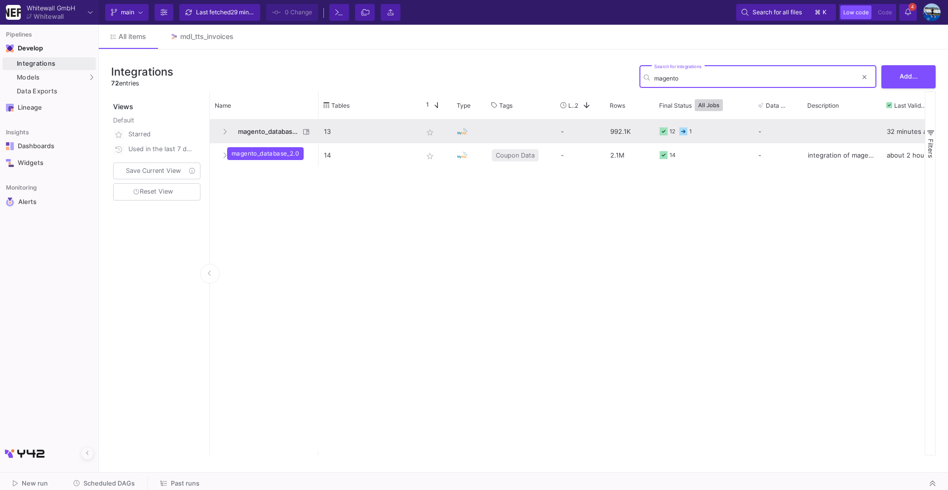
type input "magento"
click at [266, 132] on span "magento_database_2.0" at bounding box center [266, 131] width 68 height 23
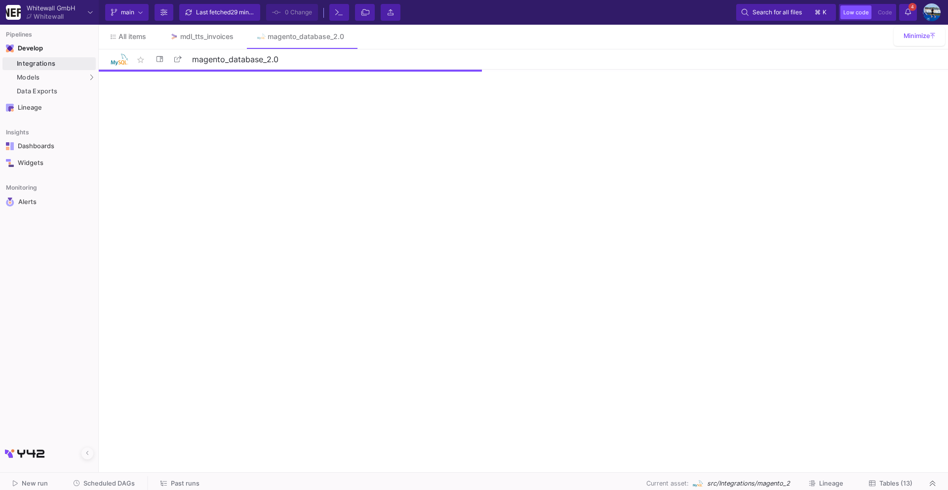
click at [892, 472] on div at bounding box center [474, 472] width 948 height 0
click at [892, 482] on span "Tables (13)" at bounding box center [895, 482] width 33 height 7
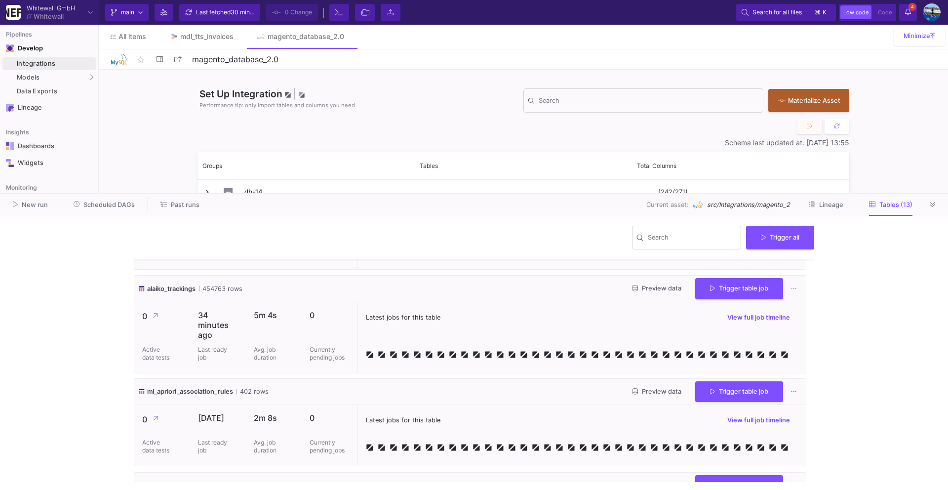
scroll to position [1019, 0]
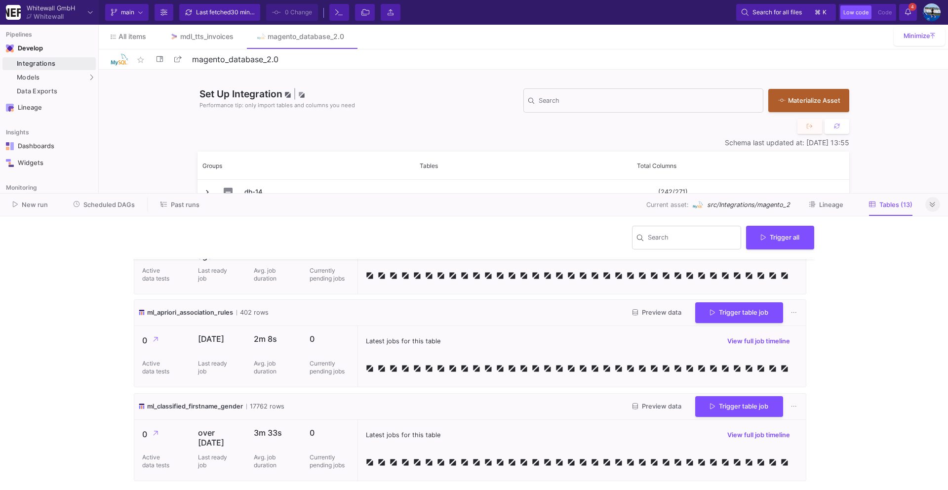
click at [934, 202] on icon at bounding box center [932, 204] width 5 height 6
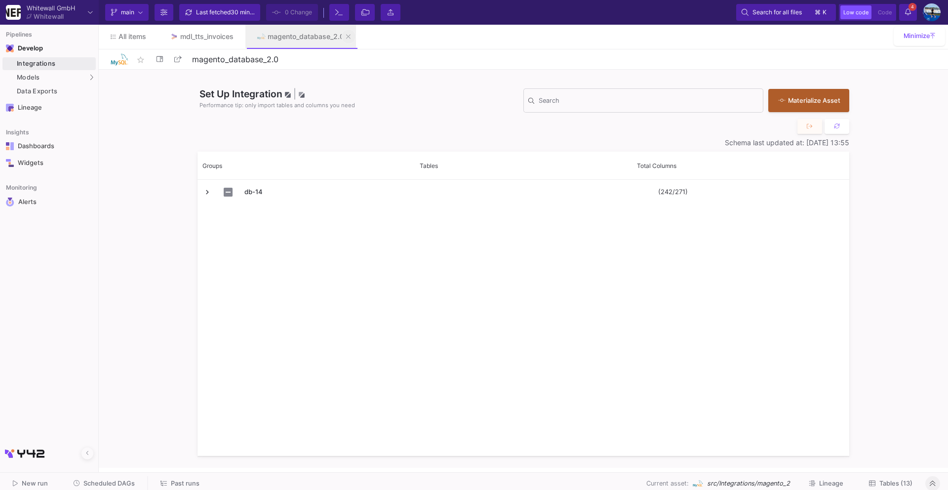
click at [347, 38] on button at bounding box center [348, 36] width 15 height 15
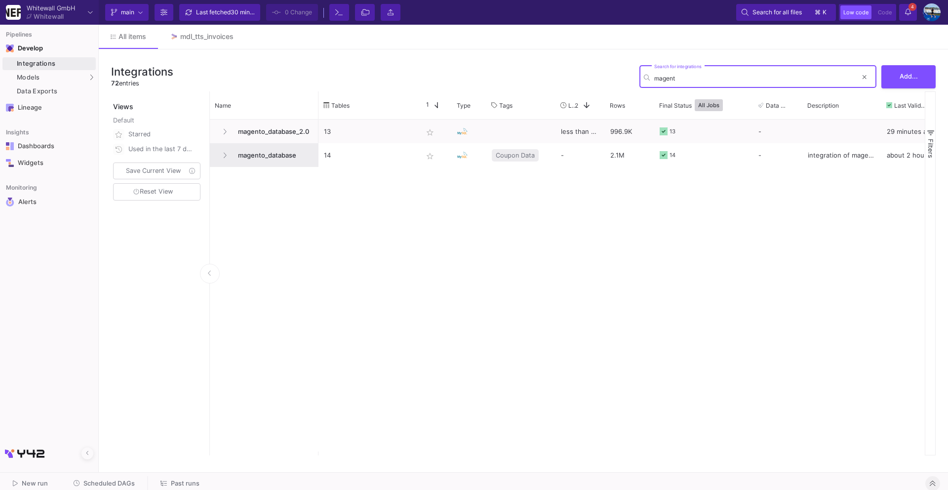
type input "magent"
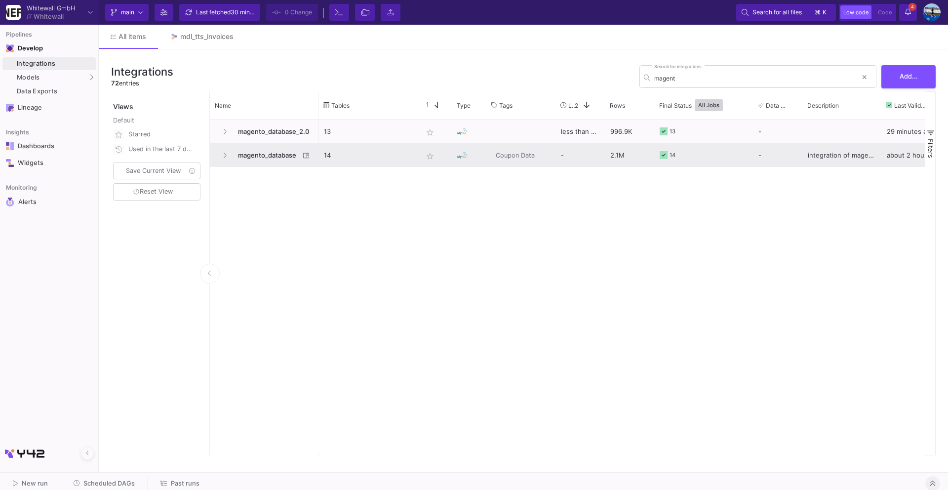
click at [266, 156] on span "magento_database" at bounding box center [266, 155] width 68 height 23
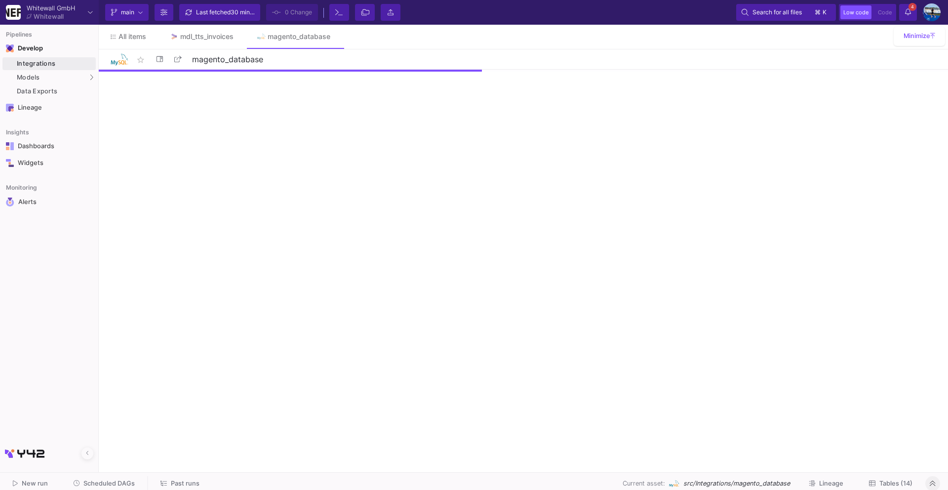
click at [882, 486] on span "Tables (14)" at bounding box center [895, 482] width 33 height 7
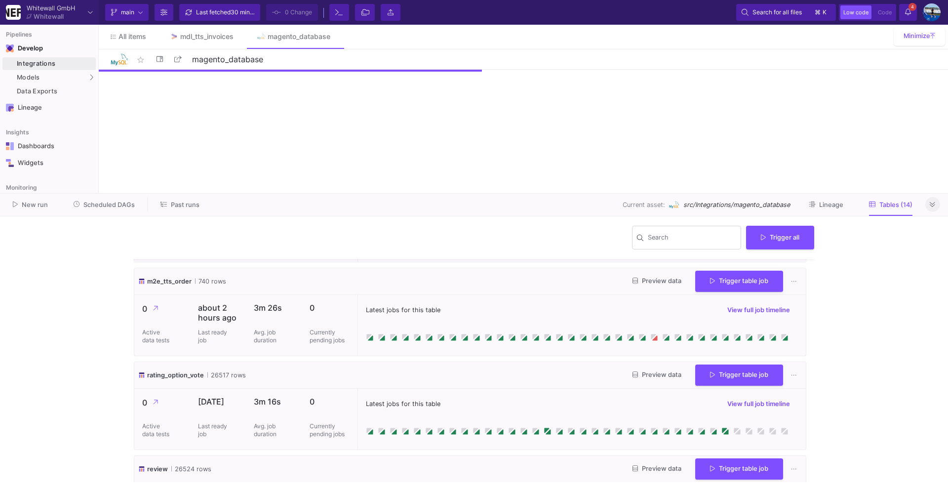
scroll to position [633, 0]
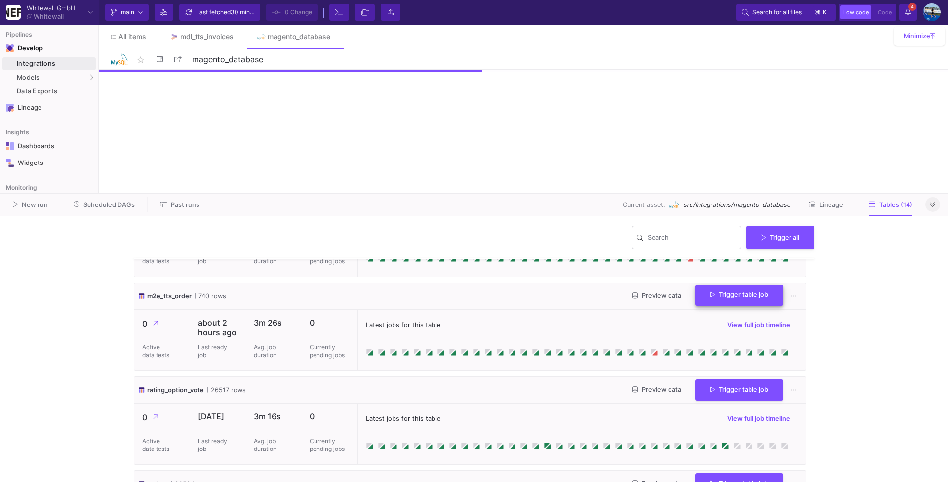
click at [739, 297] on span "Trigger table job" at bounding box center [739, 294] width 58 height 7
click at [716, 318] on button "Full import" at bounding box center [731, 321] width 82 height 24
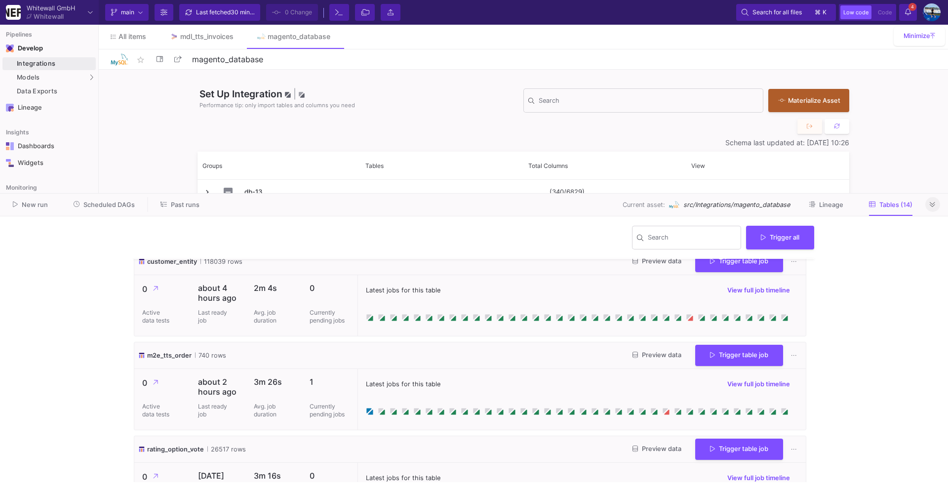
scroll to position [575, 0]
click at [936, 208] on button at bounding box center [932, 204] width 15 height 15
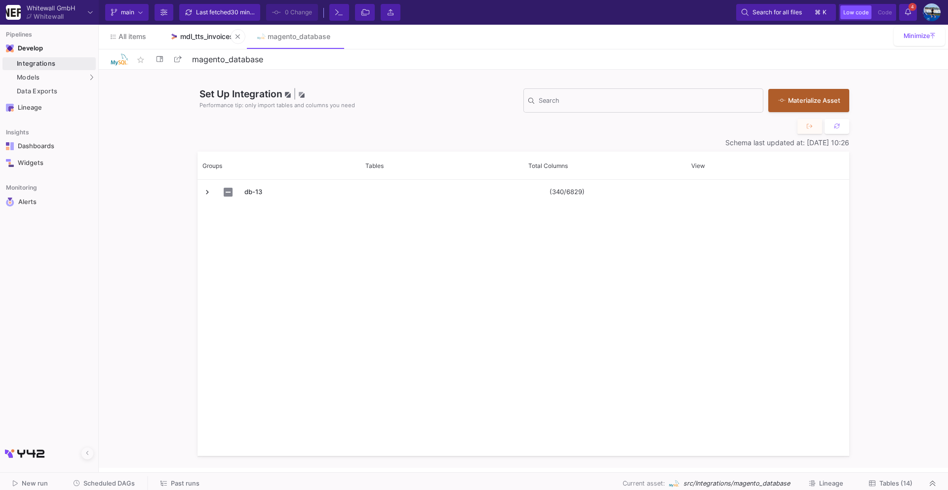
click at [193, 36] on div "mdl_tts_invoices" at bounding box center [206, 37] width 53 height 8
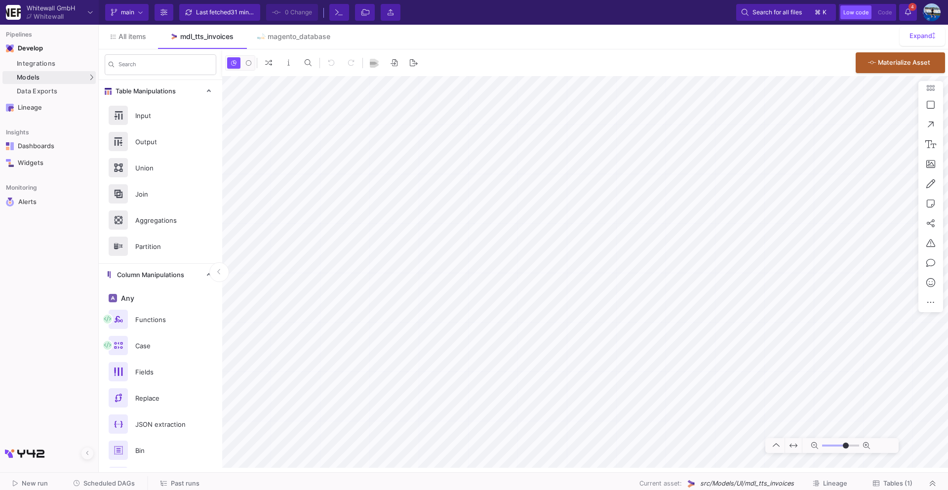
type input "0"
click at [289, 35] on div "magento_database" at bounding box center [299, 37] width 63 height 8
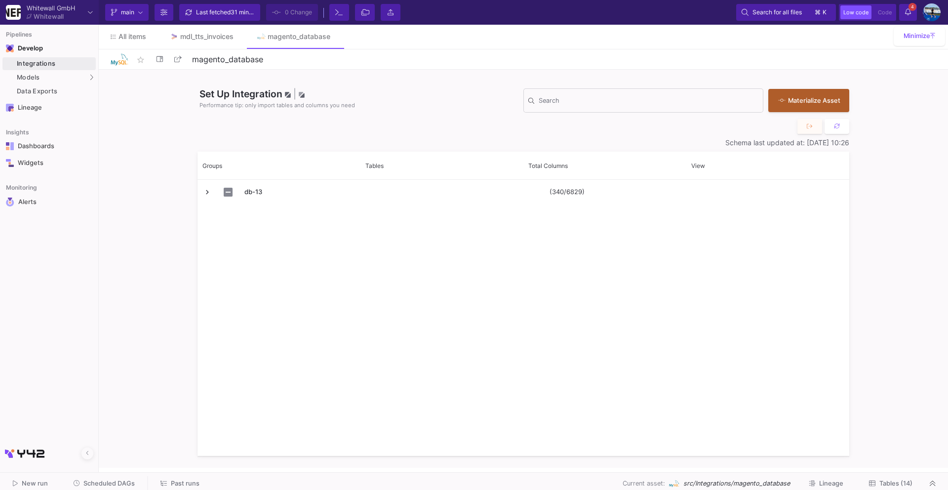
click at [898, 486] on span "Tables (14)" at bounding box center [895, 482] width 33 height 7
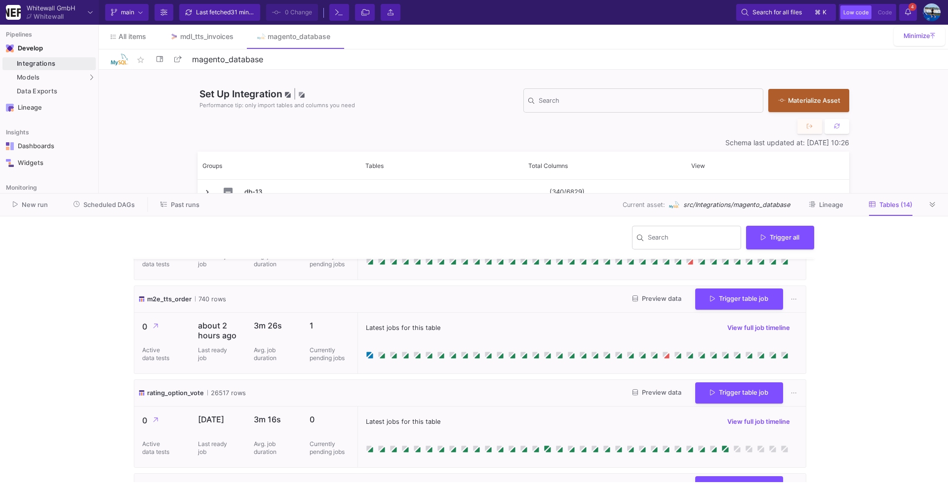
scroll to position [627, 0]
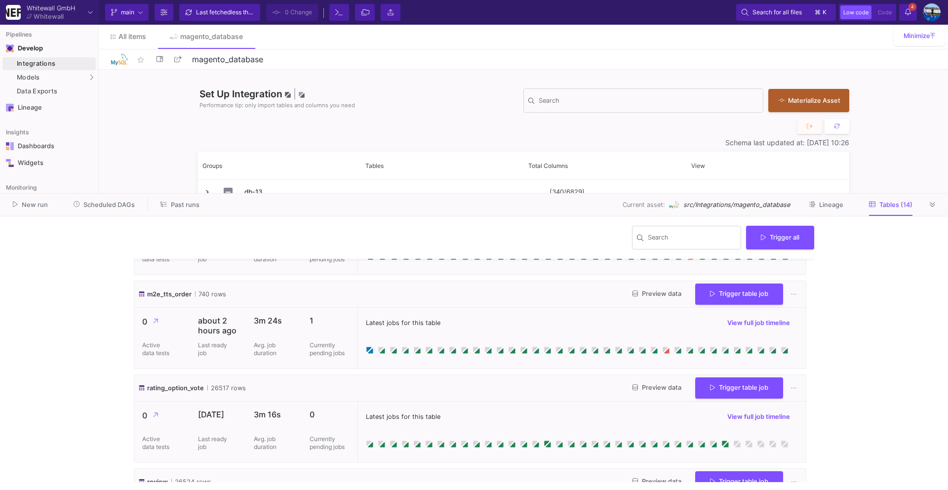
scroll to position [634, 0]
click at [935, 203] on button at bounding box center [932, 204] width 15 height 15
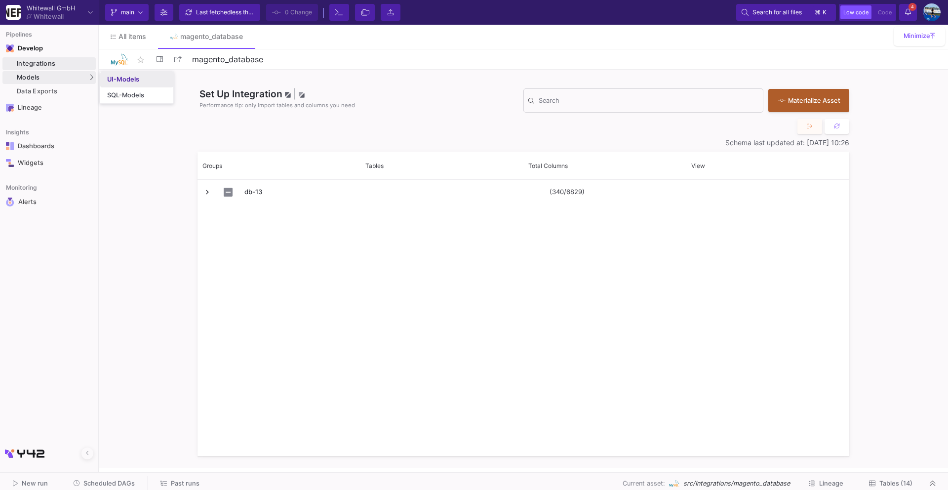
click at [118, 83] on link "UI-Models" at bounding box center [136, 80] width 73 height 16
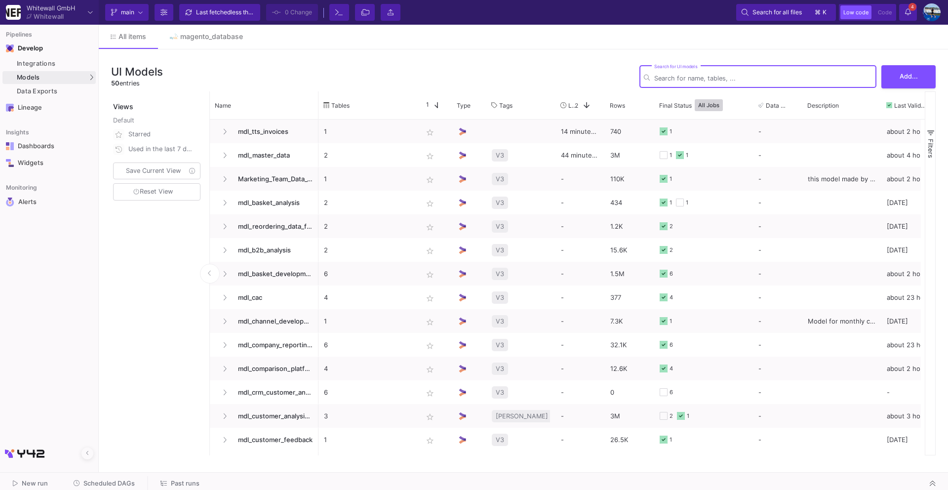
click at [119, 485] on span "Scheduled DAGs" at bounding box center [108, 482] width 51 height 7
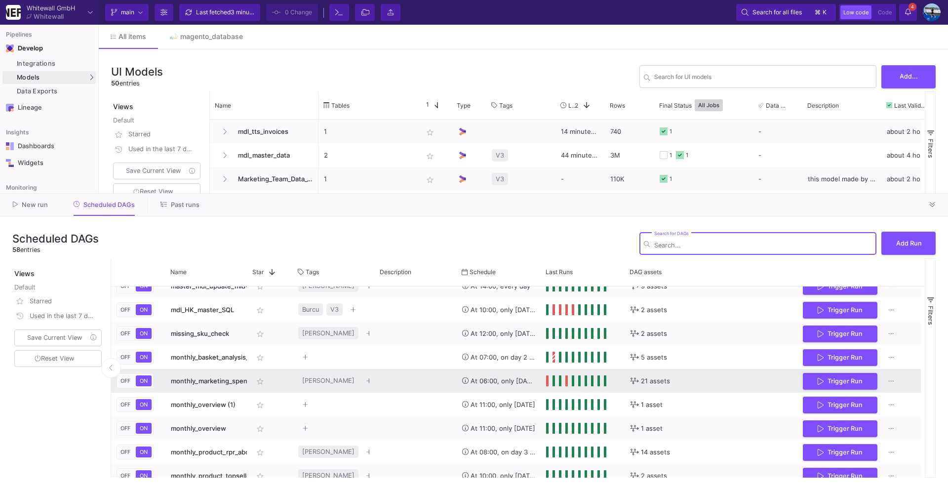
click at [837, 386] on button "Trigger Run" at bounding box center [840, 381] width 75 height 17
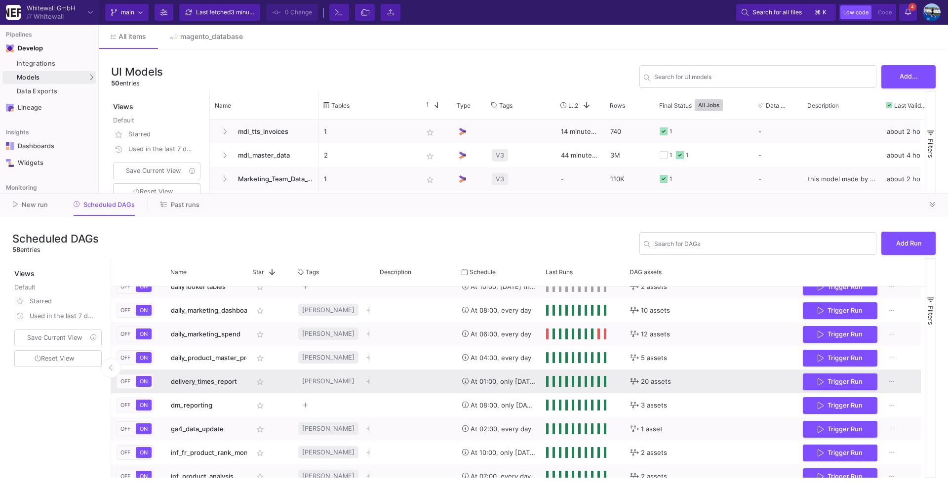
scroll to position [391, 0]
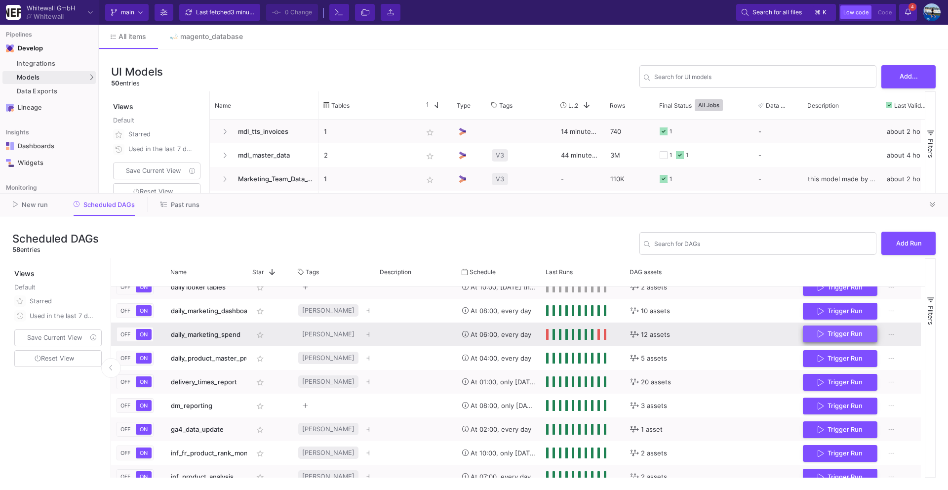
click at [849, 335] on span "Trigger Run" at bounding box center [844, 333] width 35 height 7
